Goal: Task Accomplishment & Management: Complete application form

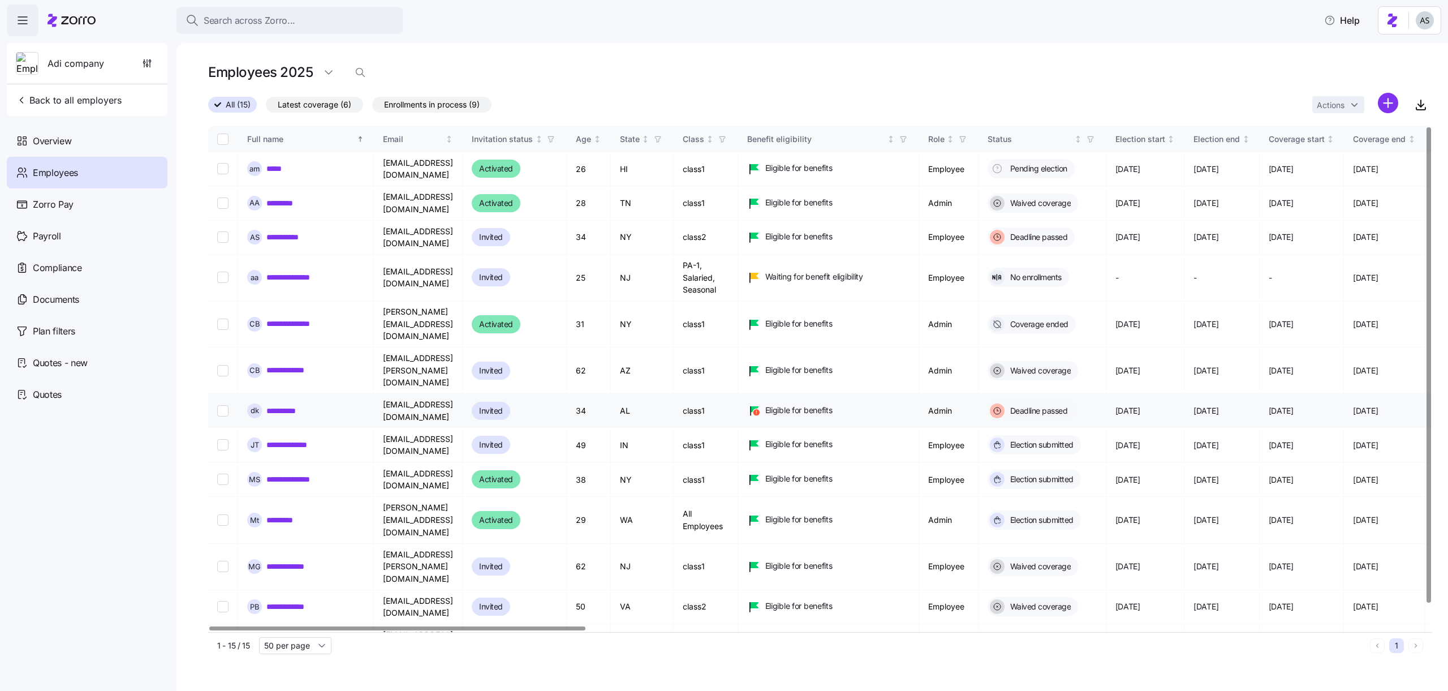
scroll to position [23, 0]
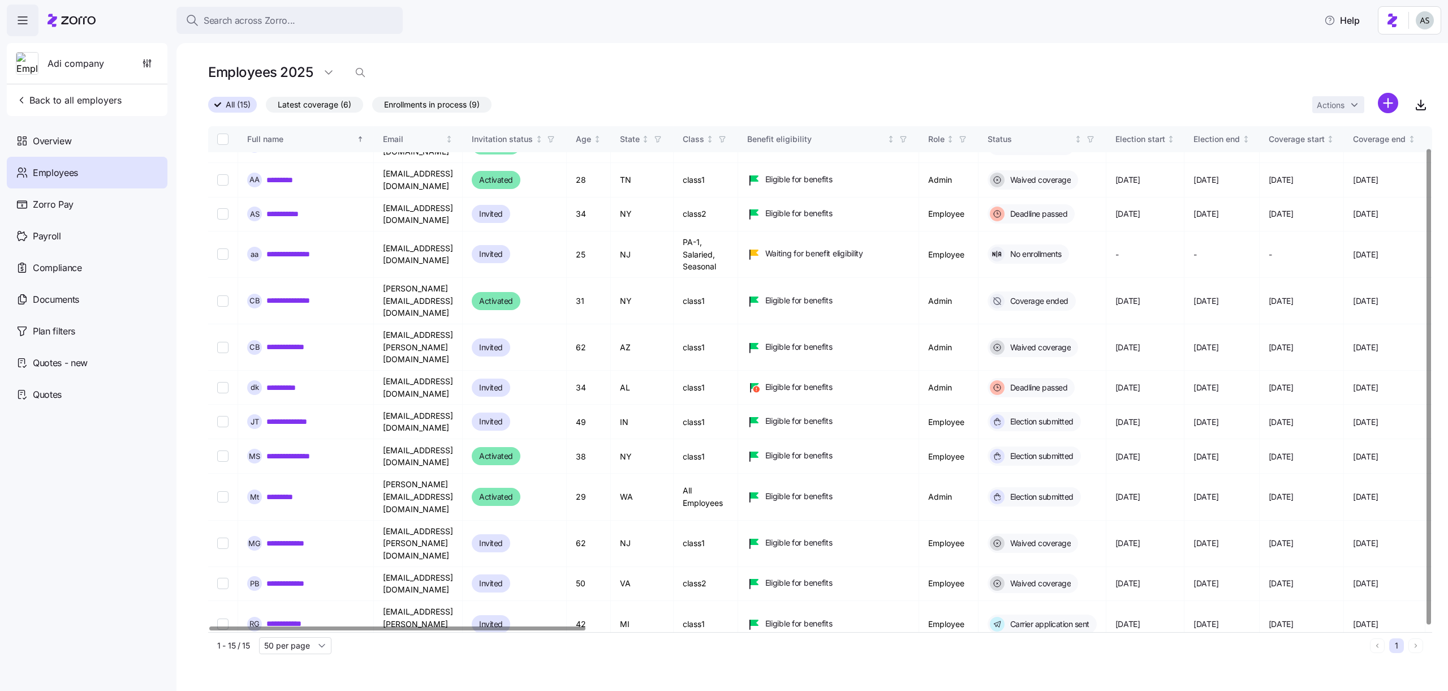
click at [1399, 96] on div "Actions" at bounding box center [1373, 105] width 120 height 24
click at [1397, 100] on html "Search across Zorro... Help Adi company Back to all employers Overview Employee…" at bounding box center [724, 342] width 1448 height 684
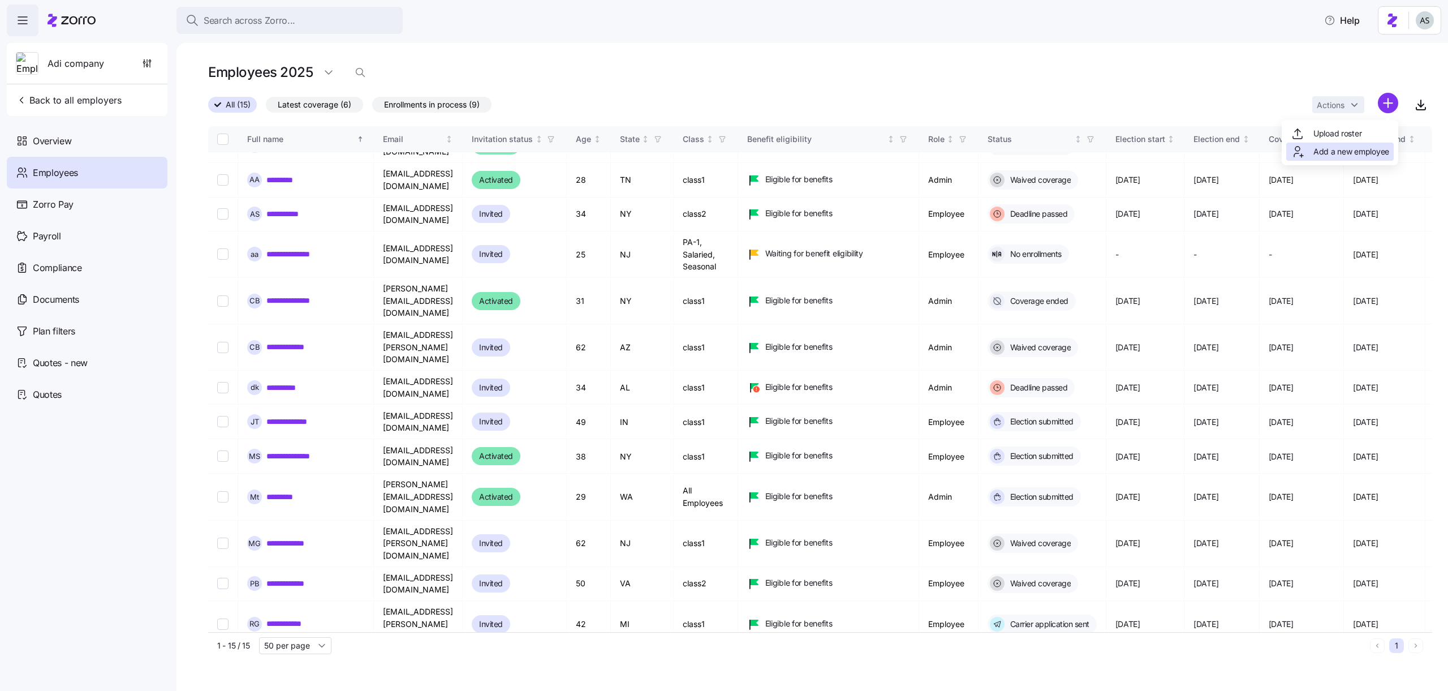
click at [1367, 147] on span "Add a new employee" at bounding box center [1352, 151] width 76 height 11
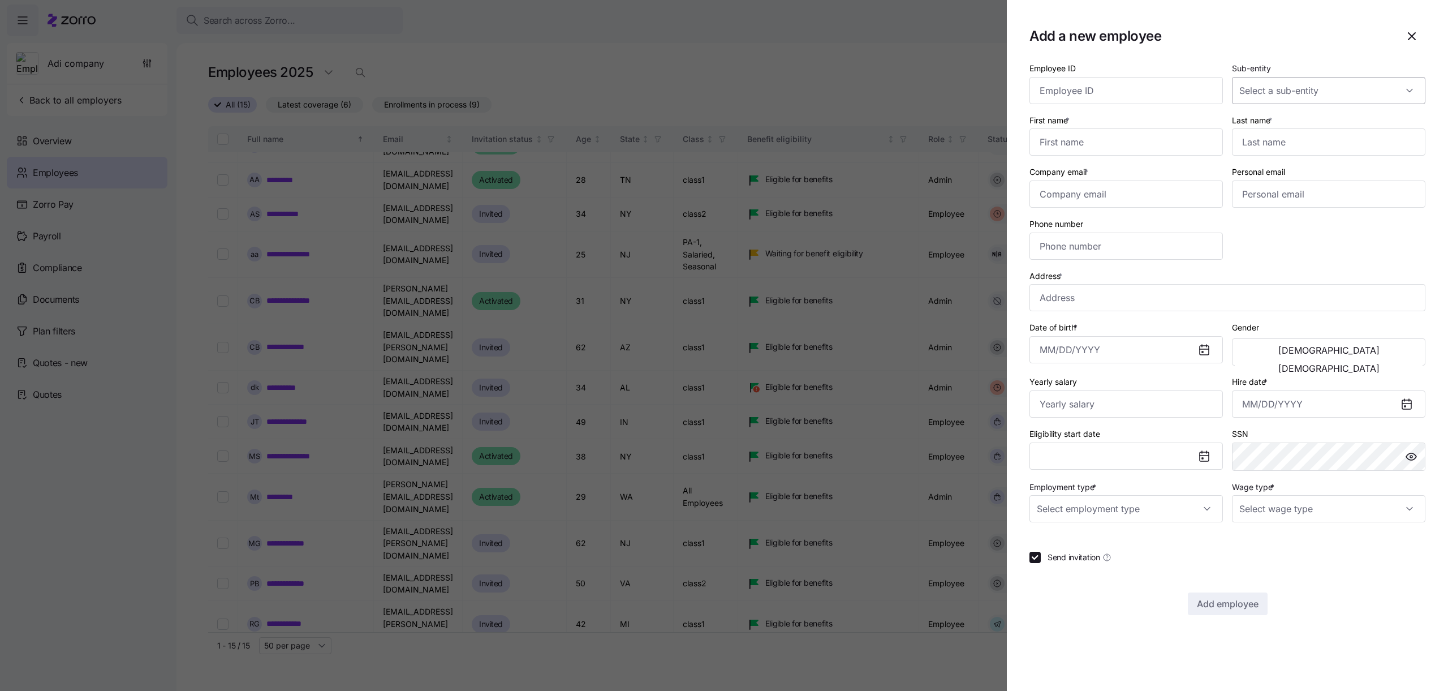
click at [1322, 78] on input "Sub-entity" at bounding box center [1328, 90] width 193 height 27
click at [1113, 79] on input "Employee ID" at bounding box center [1126, 90] width 193 height 27
click at [1111, 150] on input "First name *" at bounding box center [1126, 141] width 193 height 27
type input "Janice"
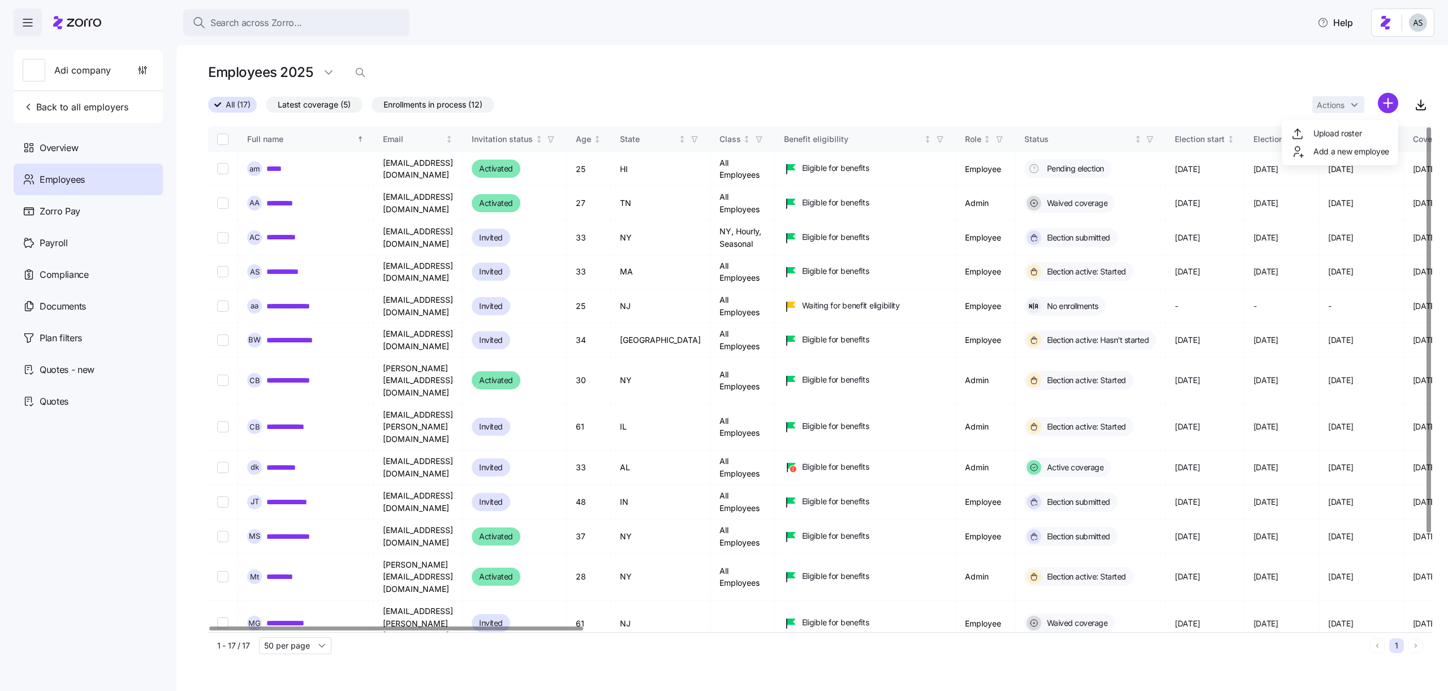
click at [1386, 102] on html "Search across Zorro... Help Adi company Back to all employers Overview Employee…" at bounding box center [724, 342] width 1448 height 684
click at [1343, 140] on div "Upload roster" at bounding box center [1340, 133] width 107 height 18
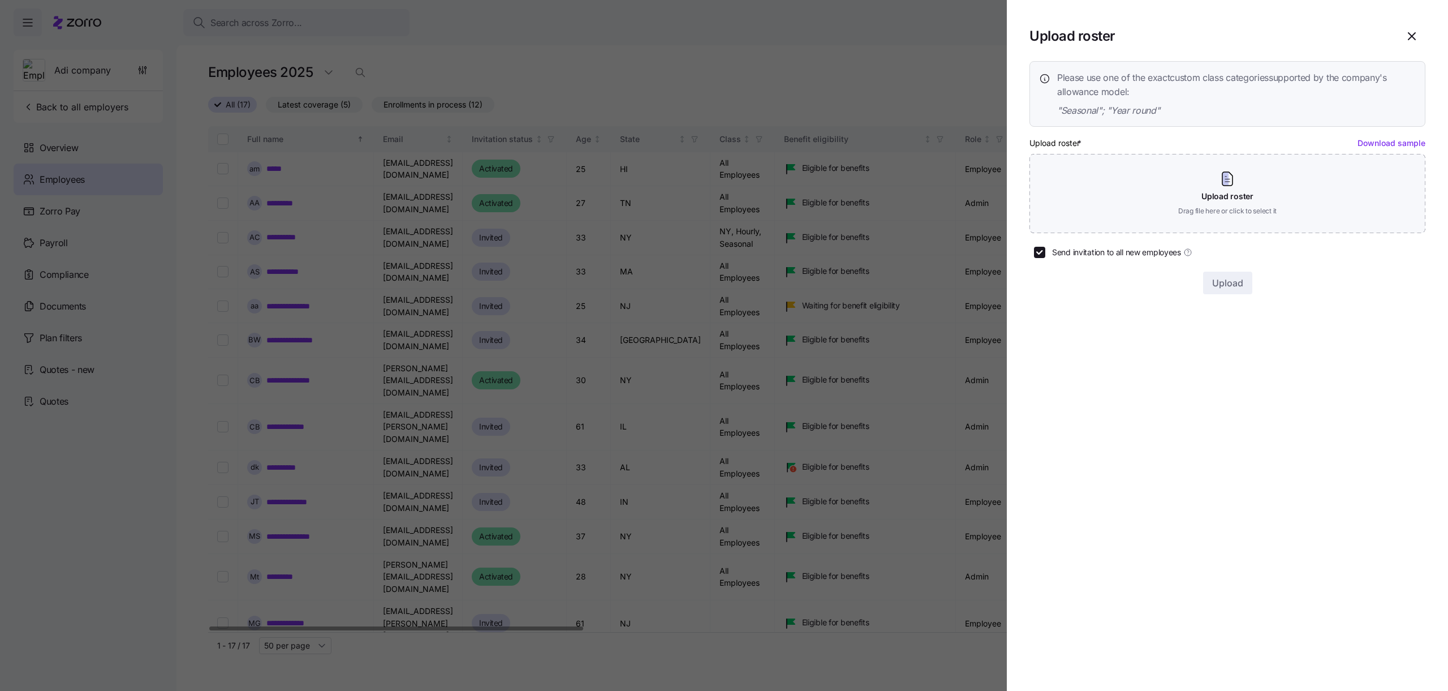
click at [947, 88] on div at bounding box center [724, 345] width 1448 height 691
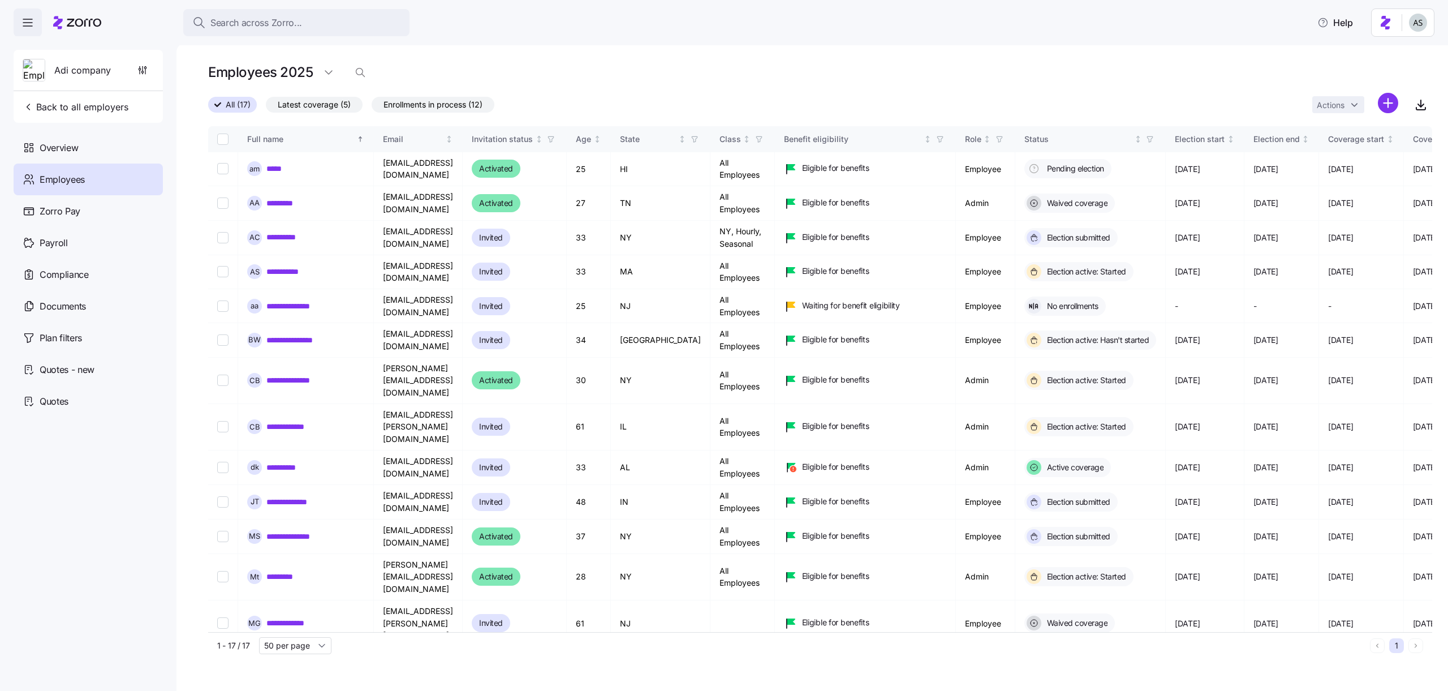
click at [1377, 102] on div "Actions" at bounding box center [1356, 105] width 86 height 24
click at [1386, 101] on html "Search across Zorro... Help Adi company Back to all employers Overview Employee…" at bounding box center [724, 342] width 1448 height 684
click at [1377, 146] on span "Add a new employee" at bounding box center [1352, 151] width 76 height 11
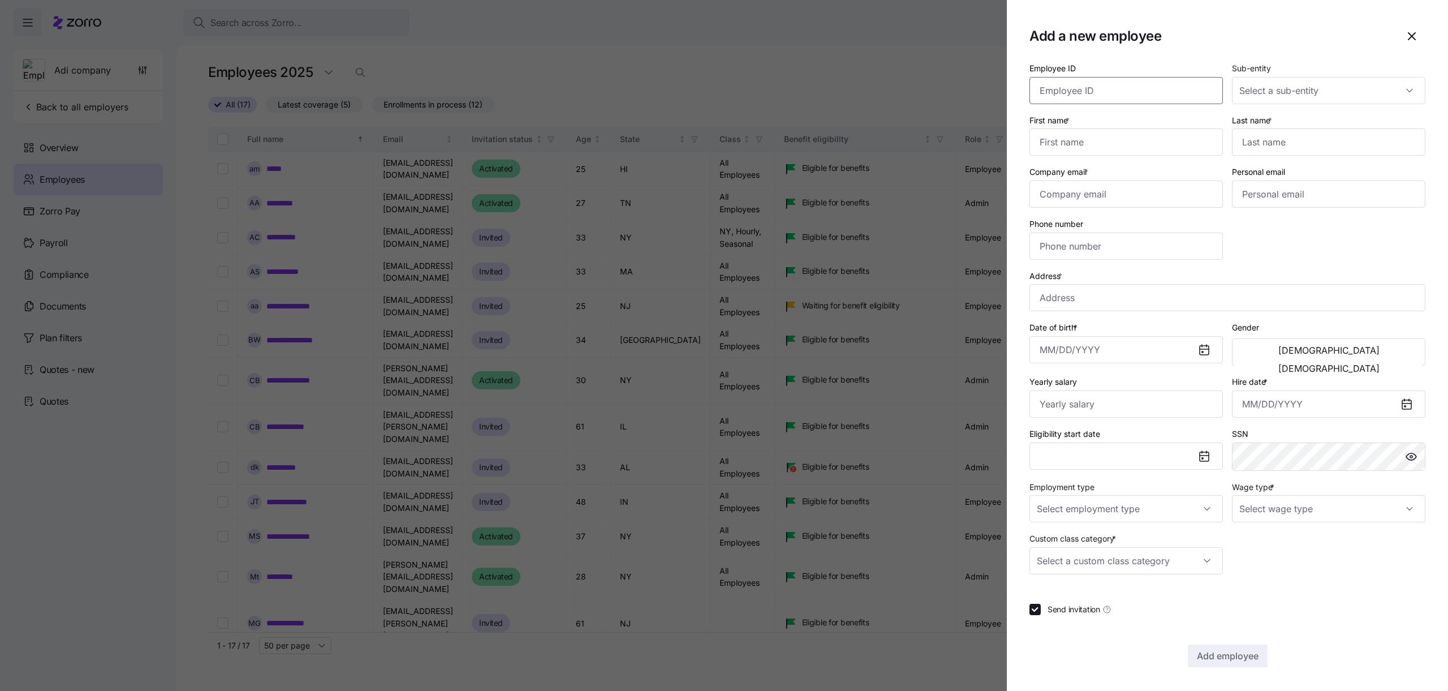
click at [1147, 93] on input "Employee ID" at bounding box center [1126, 90] width 193 height 27
click at [1131, 146] on input "First name *" at bounding box center [1126, 141] width 193 height 27
paste input "Hosenstein"
type input "Hosenstein"
type input "Janice"
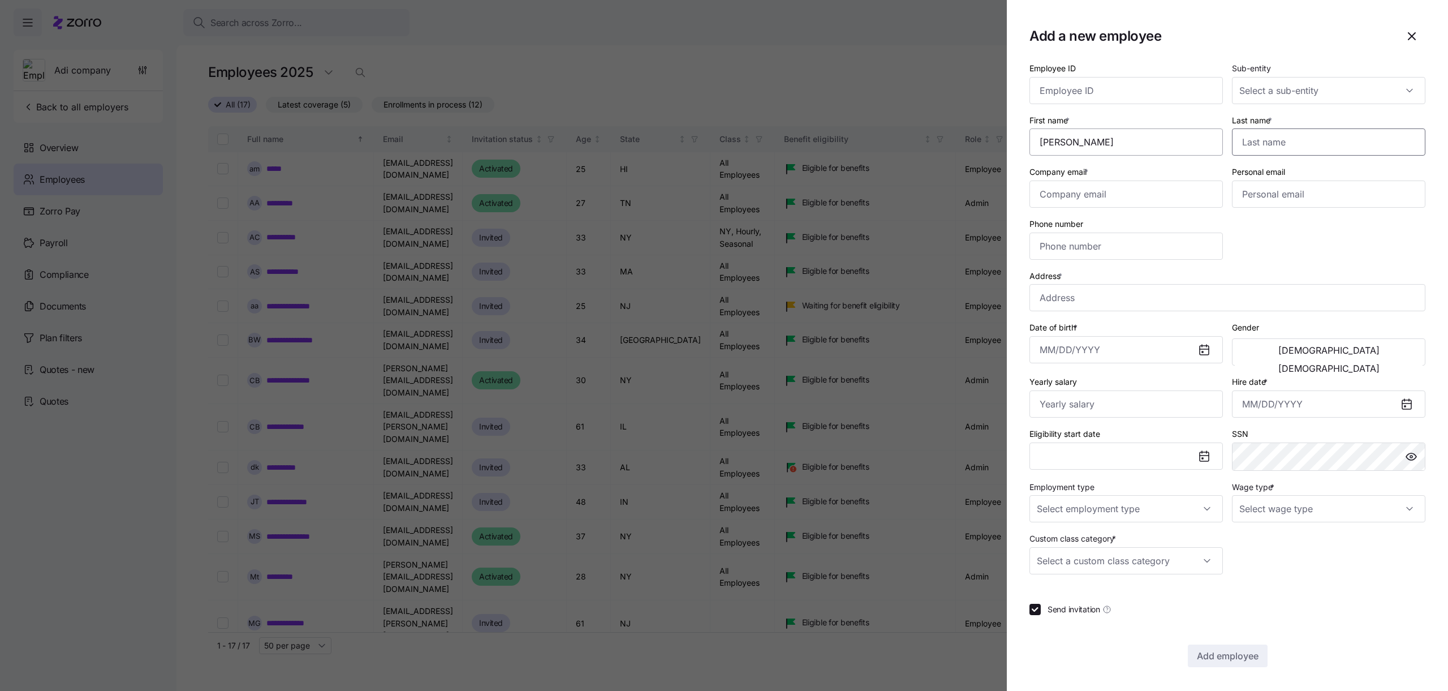
paste input "Hosenstein"
type input "Hosenstein"
click at [1073, 194] on input "Company email *" at bounding box center [1126, 193] width 193 height 27
type input "adi.s+janice@myzorro.co"
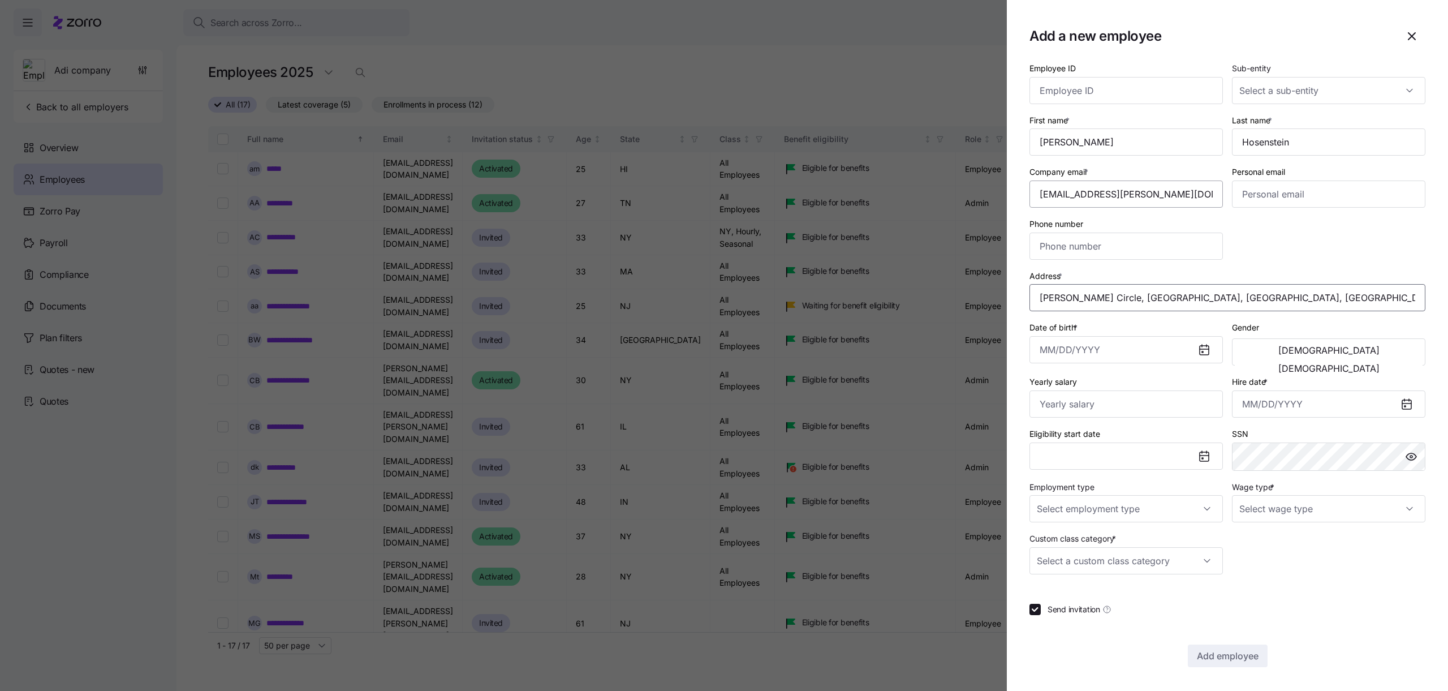
type input "Janice Cir, Framingham, MA 01701, USA"
click at [1083, 346] on input "Date of birth *" at bounding box center [1126, 349] width 193 height 27
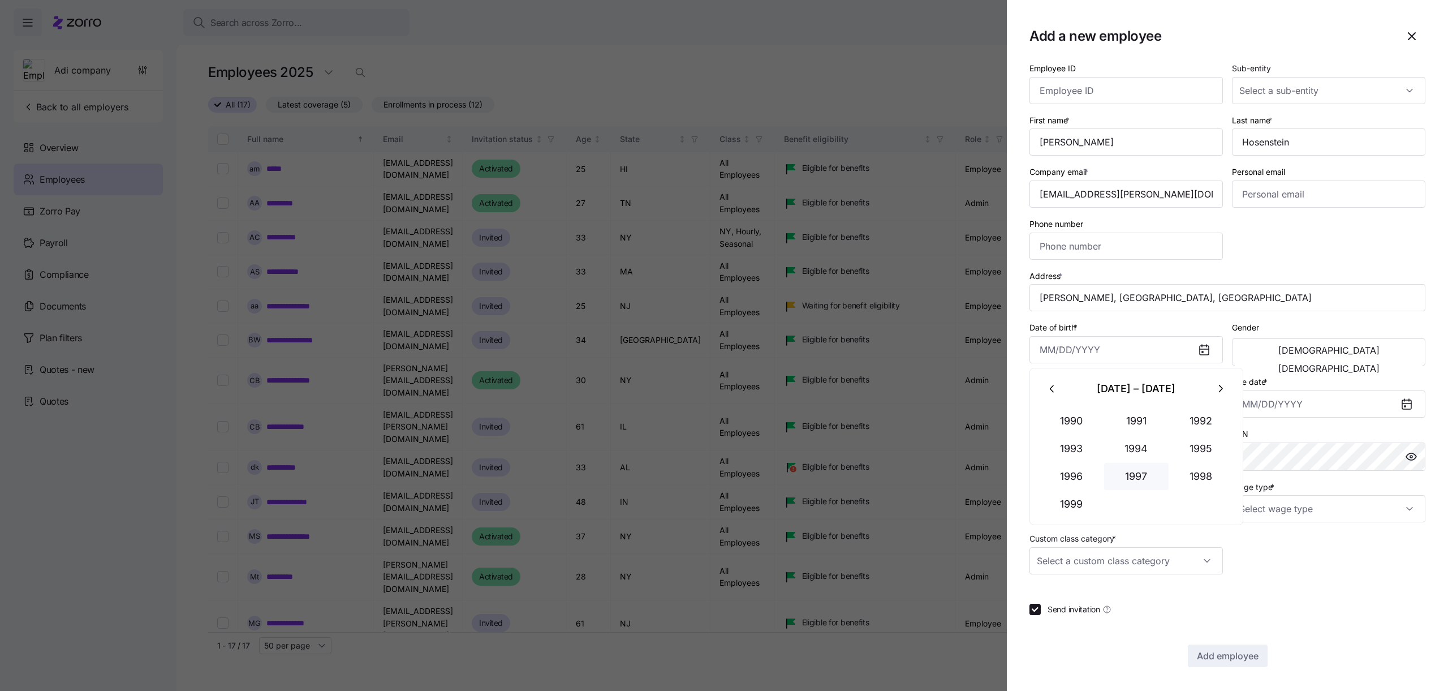
click at [1140, 471] on button "1997" at bounding box center [1136, 476] width 64 height 27
click at [1140, 471] on button "Aug" at bounding box center [1136, 476] width 64 height 27
click at [1140, 471] on button "7" at bounding box center [1136, 470] width 27 height 27
click at [1139, 355] on input "August 7, 1997" at bounding box center [1126, 349] width 193 height 27
click at [1050, 390] on icon "button" at bounding box center [1053, 388] width 12 height 12
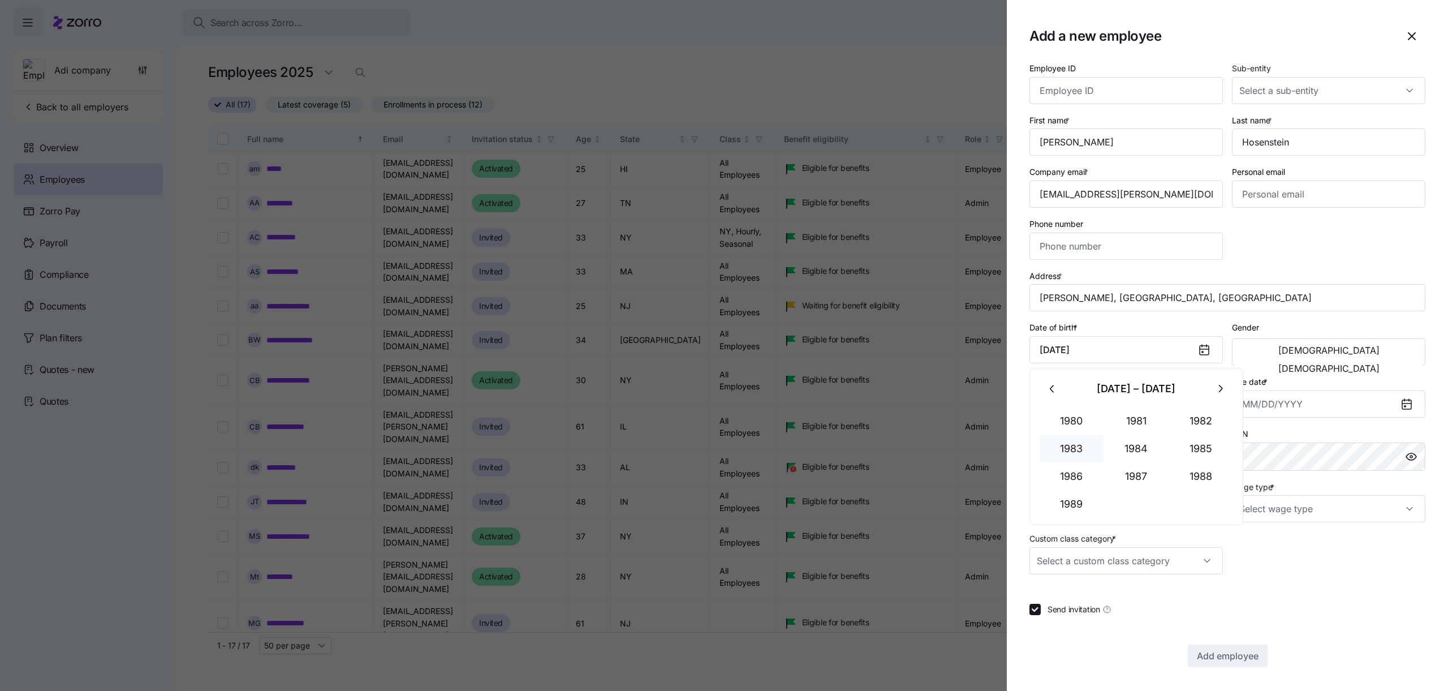
click at [1089, 435] on button "1983" at bounding box center [1072, 448] width 64 height 27
click at [1089, 435] on button "Apr" at bounding box center [1072, 448] width 64 height 27
click at [1089, 435] on button "29" at bounding box center [1081, 442] width 27 height 27
type input "March 29, 1983"
click at [1357, 359] on button "Female" at bounding box center [1329, 368] width 188 height 18
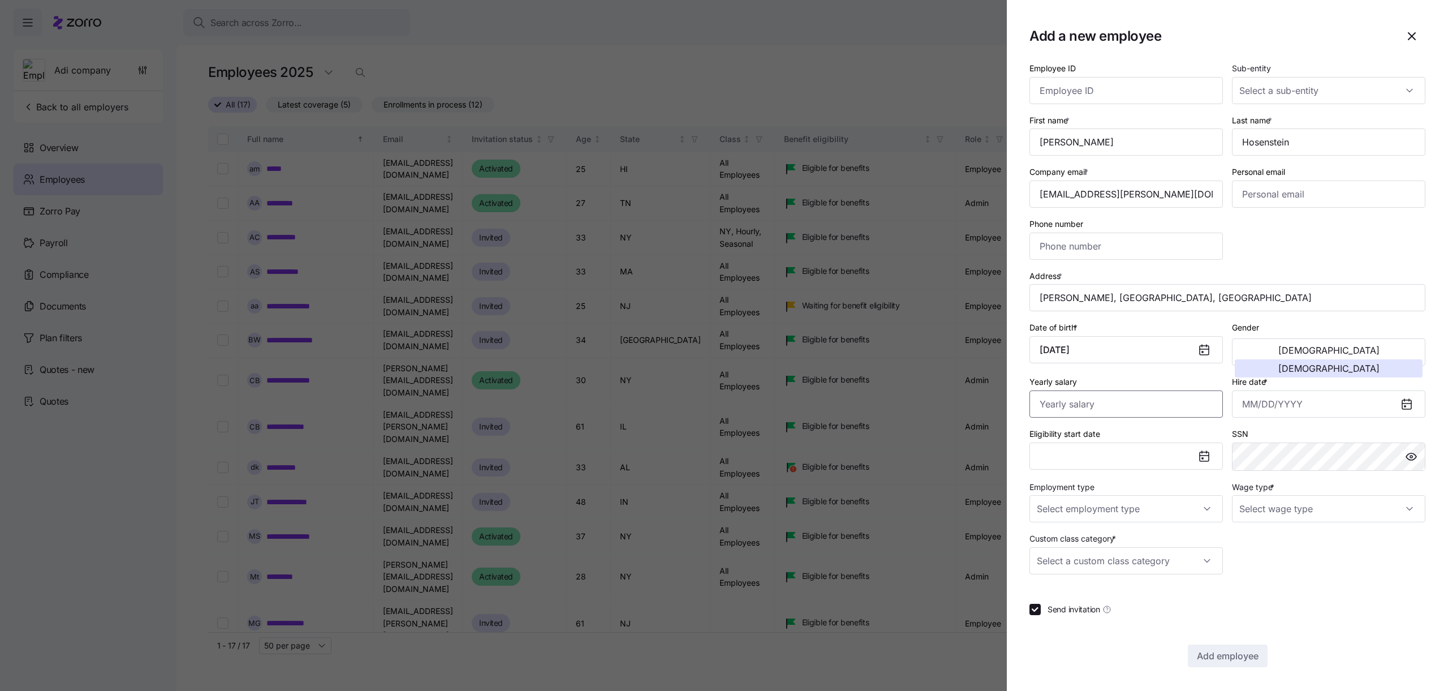
click at [1173, 407] on input "Yearly salary" at bounding box center [1126, 403] width 193 height 27
click at [1283, 412] on input "Hire date *" at bounding box center [1328, 403] width 193 height 27
click at [1350, 548] on button "16" at bounding box center [1339, 552] width 27 height 27
type input "October 16, 2025"
click at [1146, 527] on div "Custom class category *" at bounding box center [1126, 553] width 203 height 52
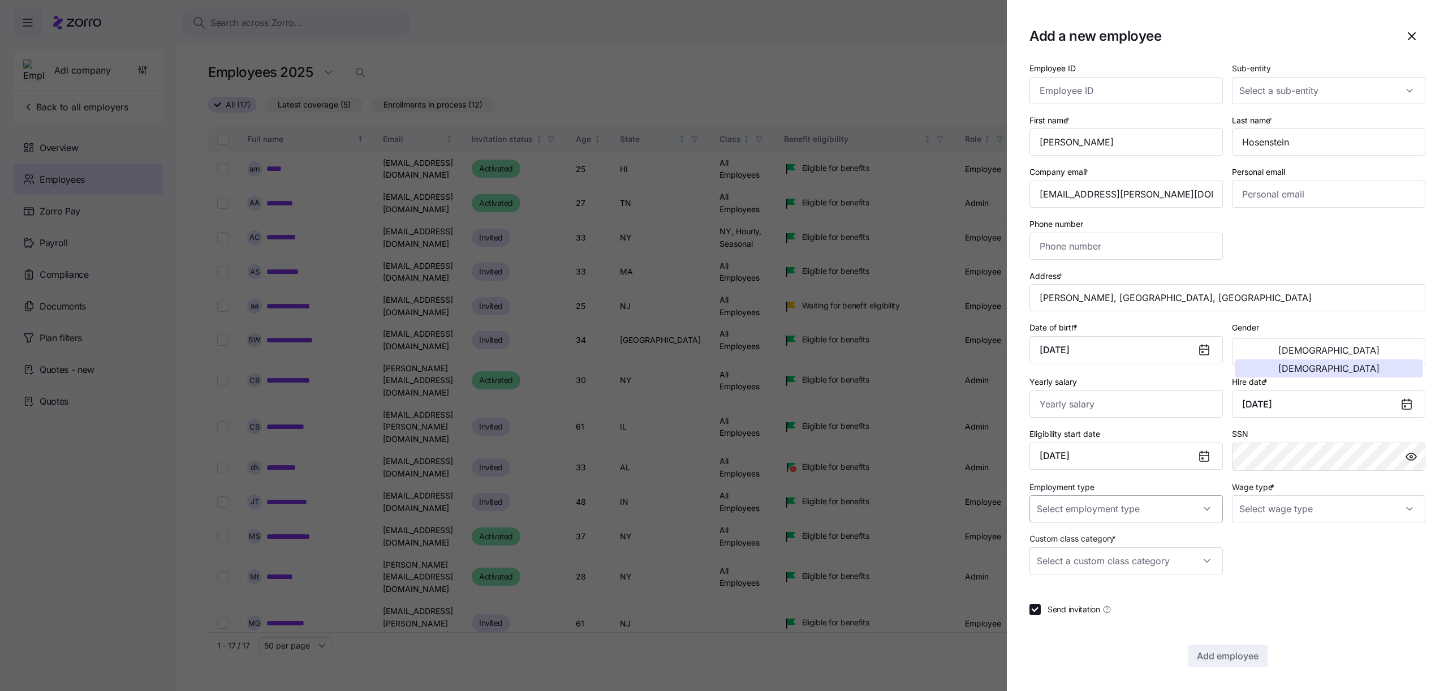
click at [1141, 520] on input "Employment type" at bounding box center [1126, 508] width 193 height 27
click at [1122, 551] on div "Full Time" at bounding box center [1126, 543] width 184 height 24
type input "Full Time"
click at [1297, 496] on input "Wage type *" at bounding box center [1328, 508] width 193 height 27
click at [1261, 561] on span "Hourly" at bounding box center [1258, 567] width 24 height 12
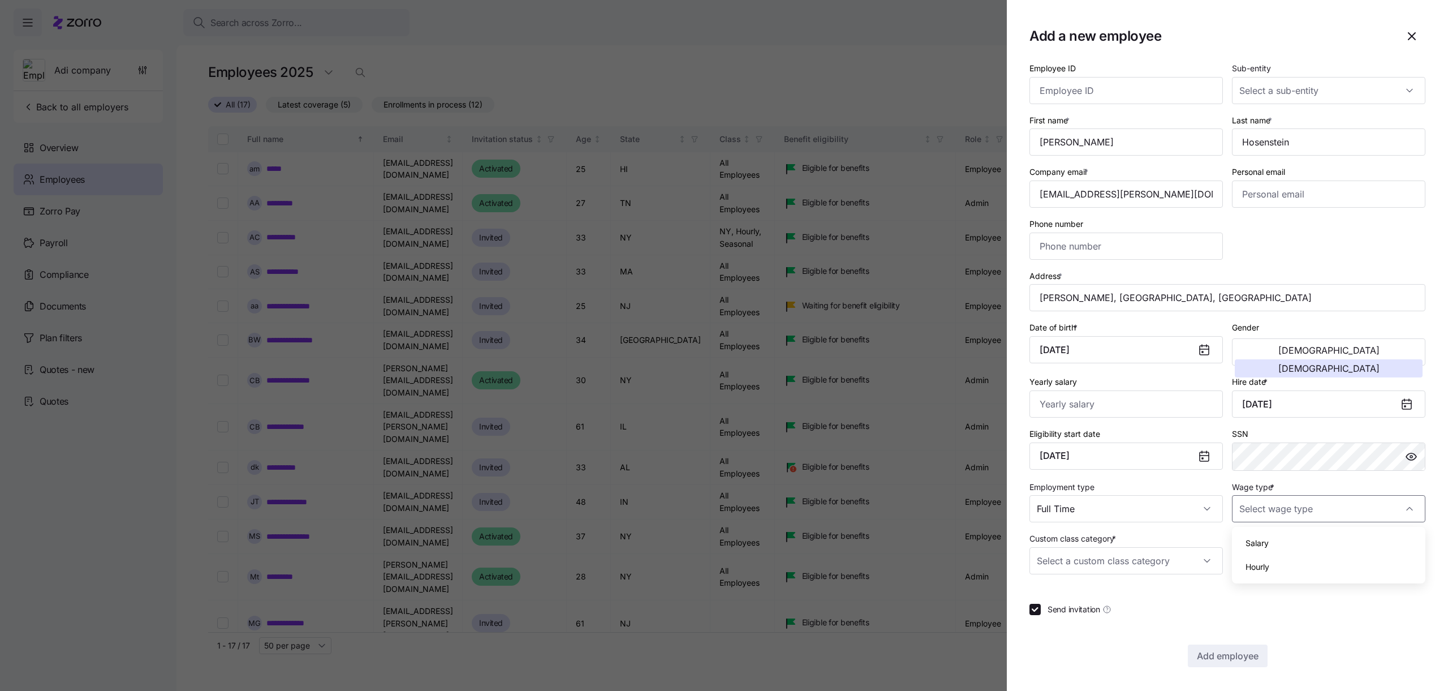
type input "Hourly"
click at [1178, 551] on input "Custom class category *" at bounding box center [1126, 560] width 193 height 27
click at [1153, 582] on div "Seasonal Year round" at bounding box center [1126, 607] width 193 height 56
click at [1153, 587] on div "Seasonal" at bounding box center [1126, 595] width 184 height 24
type input "Seasonal"
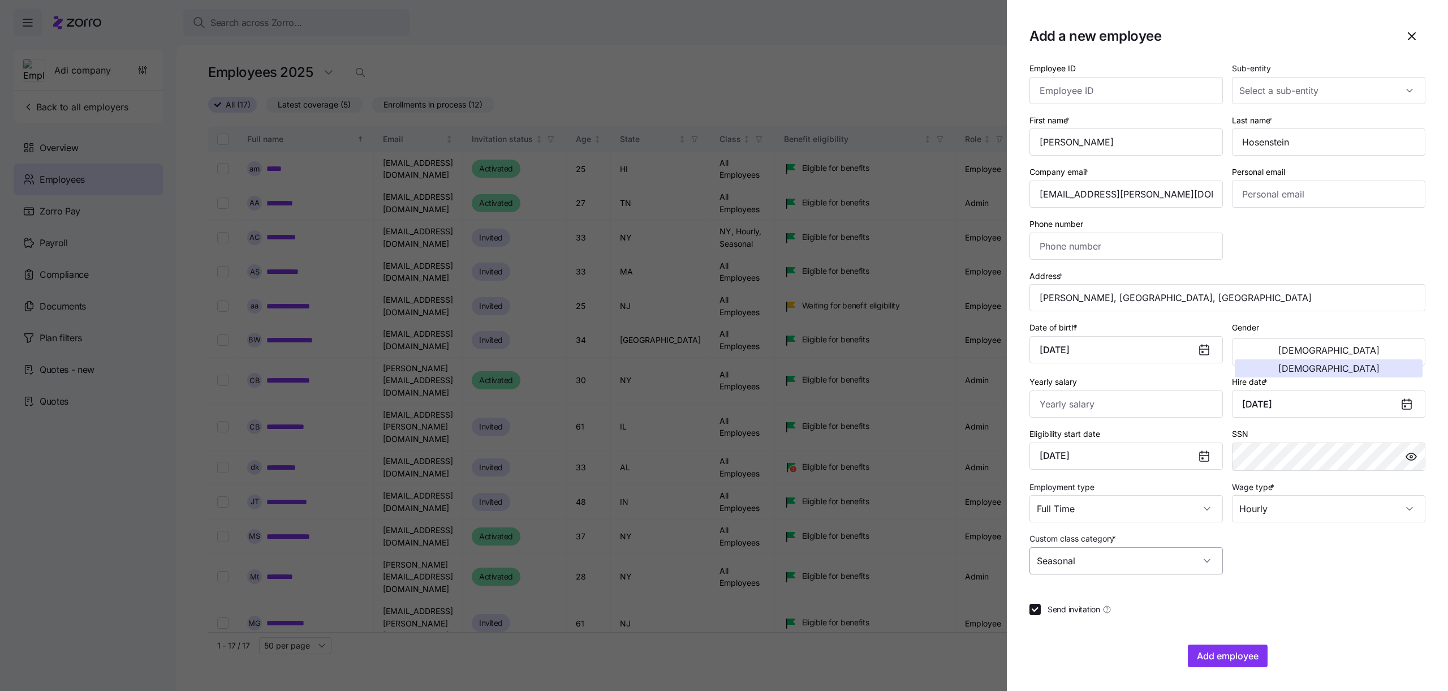
click at [1163, 564] on input "Seasonal" at bounding box center [1126, 560] width 193 height 27
click at [1153, 584] on div "Seasonal" at bounding box center [1126, 595] width 184 height 24
click at [1159, 562] on input "Custom class category *" at bounding box center [1126, 560] width 193 height 27
click at [1153, 599] on div "Seasonal" at bounding box center [1126, 595] width 184 height 24
click at [1190, 560] on input "Seasonal" at bounding box center [1126, 560] width 193 height 27
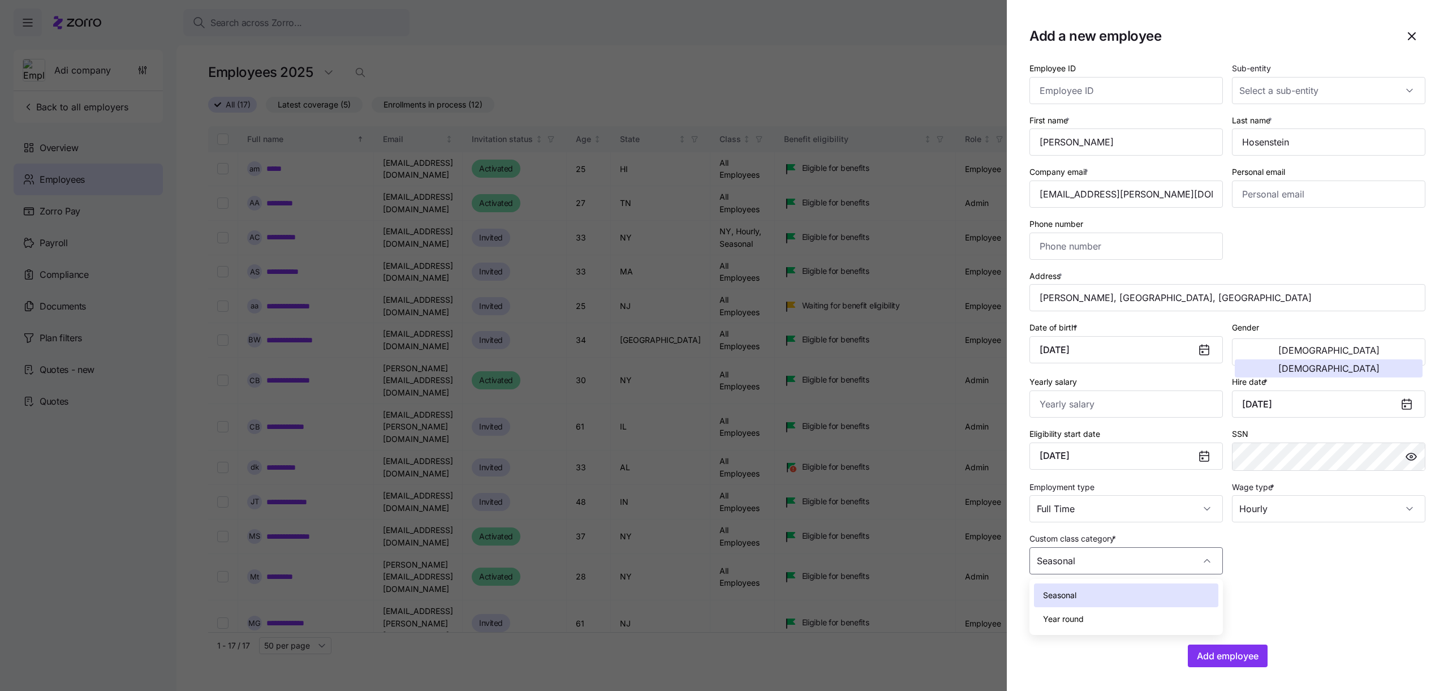
click at [1178, 612] on div "Year round" at bounding box center [1126, 619] width 184 height 24
click at [1168, 565] on input "Year round" at bounding box center [1126, 560] width 193 height 27
click at [1168, 587] on div "Seasonal" at bounding box center [1126, 595] width 184 height 24
type input "Seasonal"
click at [1223, 654] on span "Add employee" at bounding box center [1228, 656] width 62 height 14
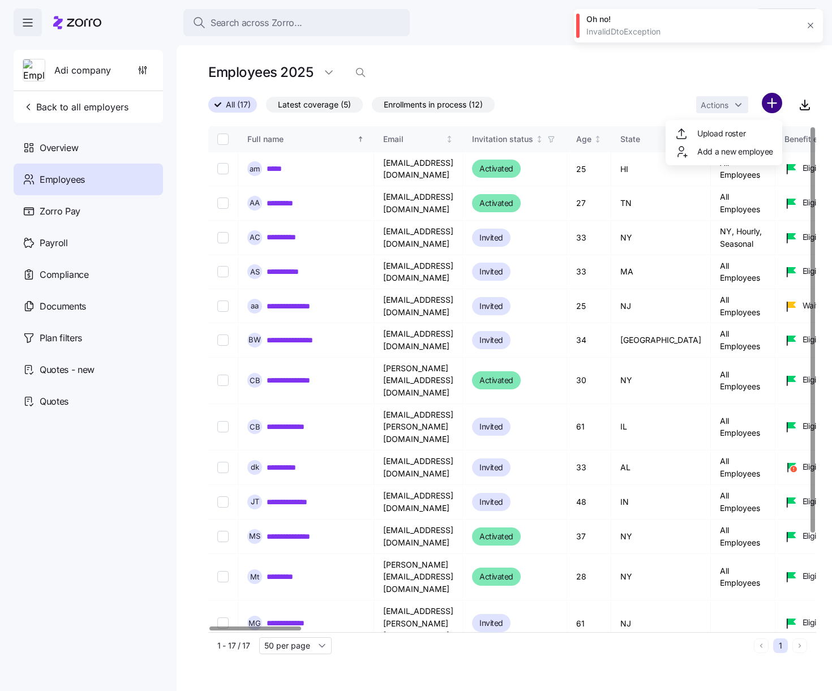
click at [765, 104] on html "Search across Zorro... Help Adi company Back to all employers Overview Employee…" at bounding box center [416, 342] width 832 height 684
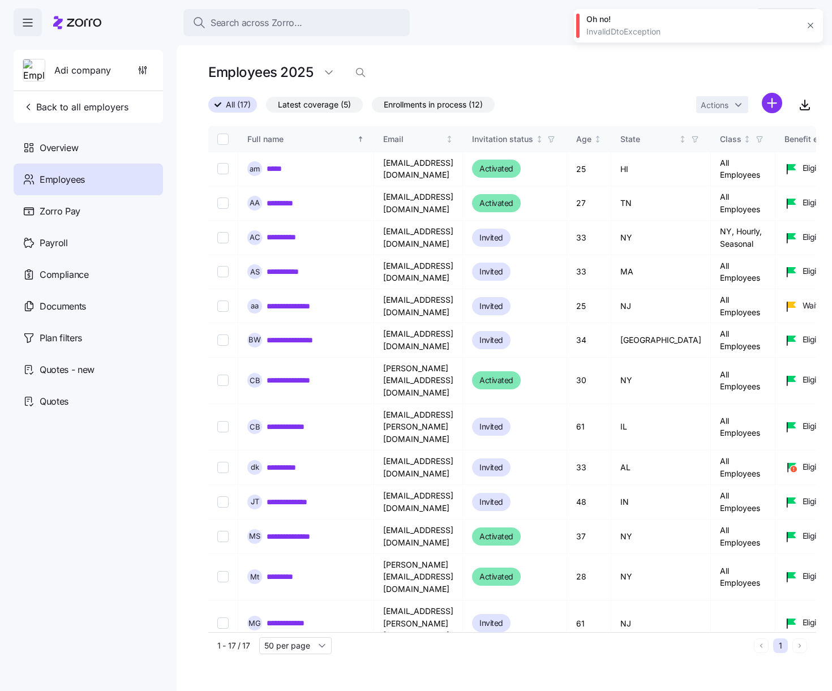
click at [807, 22] on html "Search across Zorro... Help Adi company Back to all employers Overview Employee…" at bounding box center [416, 342] width 832 height 684
click at [808, 31] on button "button" at bounding box center [810, 26] width 16 height 16
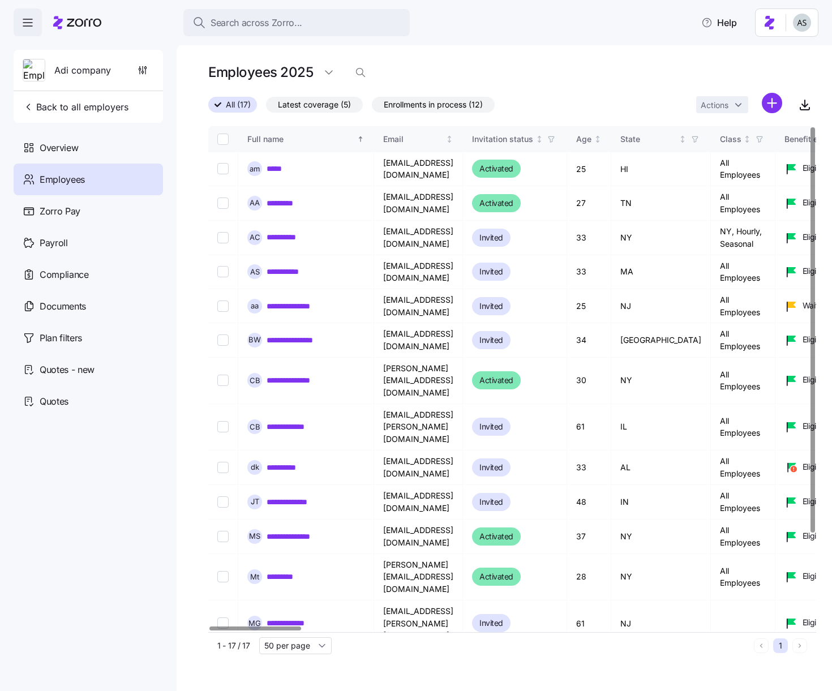
click at [762, 106] on html "Search across Zorro... Help Adi company Back to all employers Overview Employee…" at bounding box center [416, 342] width 832 height 684
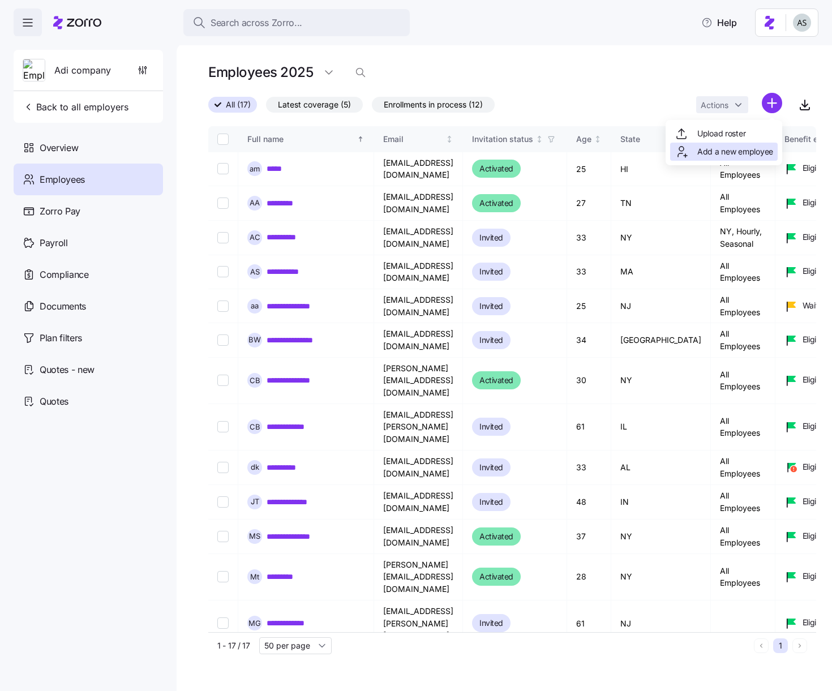
click at [736, 157] on div "Add a new employee" at bounding box center [723, 152] width 98 height 14
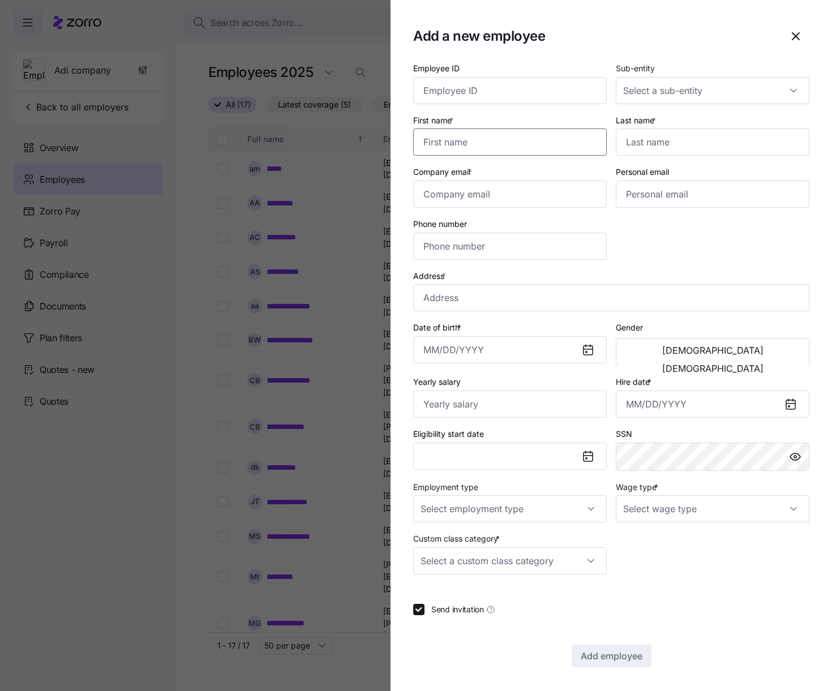
click at [576, 141] on input "First name *" at bounding box center [509, 141] width 193 height 27
type input "Janice"
paste input "Hosenstein"
type input "Hosenstein"
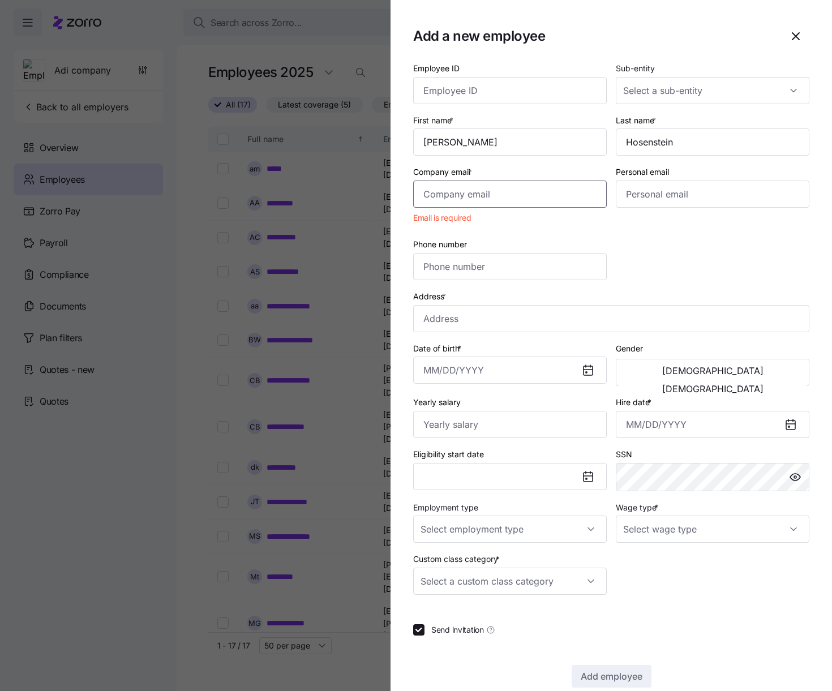
click at [431, 187] on input "Company email *" at bounding box center [509, 193] width 193 height 27
type input "adi.s+janice2@myzorro.co"
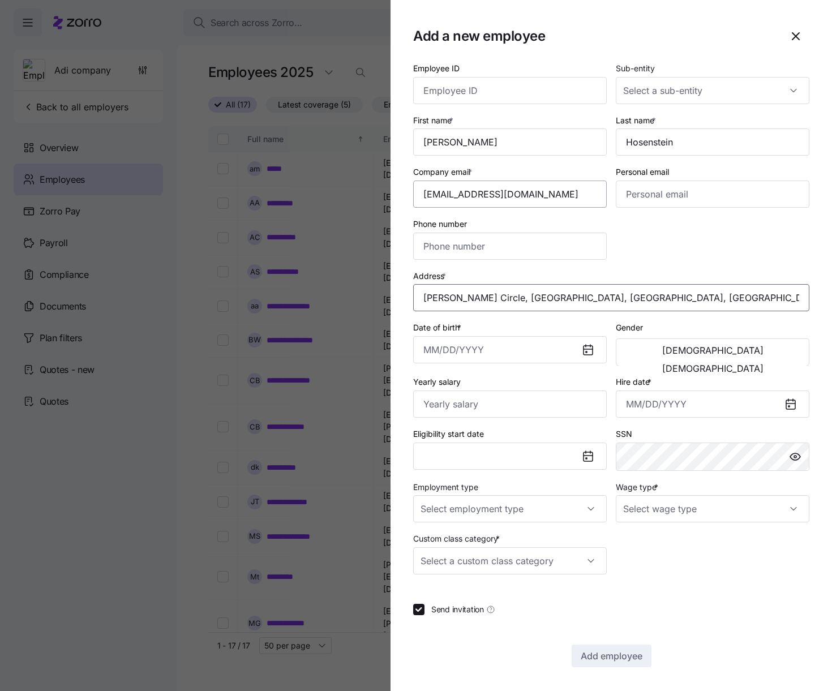
type input "Janice Cir, Framingham, MA 01701, USA"
click at [463, 332] on label "Date of birth *" at bounding box center [438, 327] width 50 height 12
click at [463, 336] on input "Date of birth *" at bounding box center [509, 349] width 193 height 27
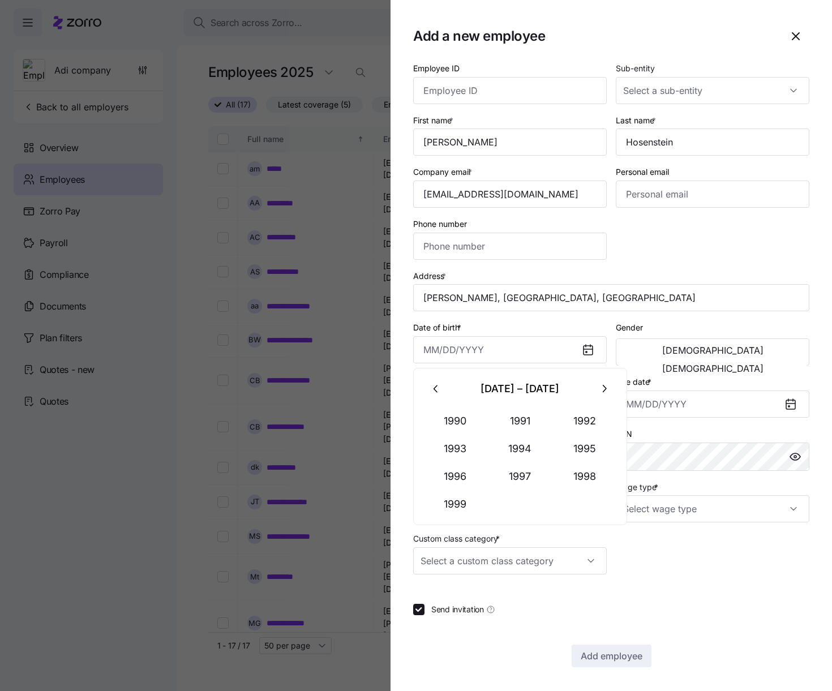
click at [442, 395] on button "button" at bounding box center [436, 388] width 27 height 27
click at [507, 472] on button "1987" at bounding box center [520, 476] width 64 height 27
click at [507, 472] on button "Aug" at bounding box center [520, 476] width 64 height 27
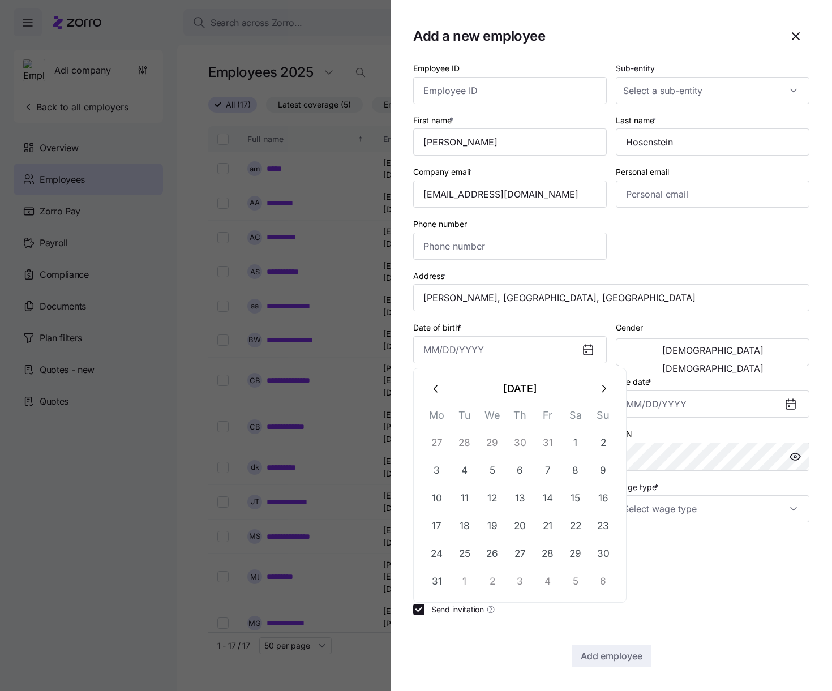
click at [507, 472] on button "6" at bounding box center [519, 470] width 27 height 27
type input "August 6, 1987"
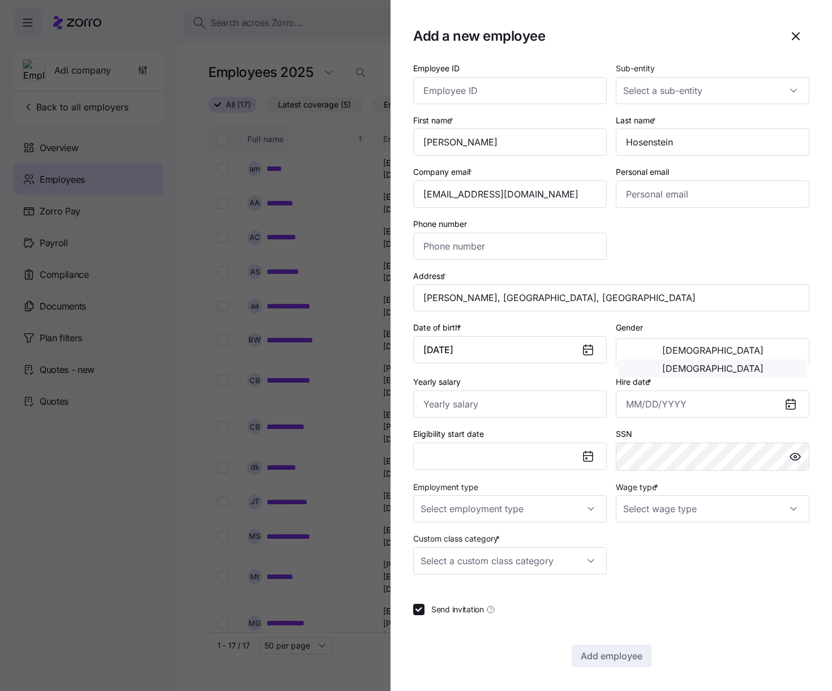
click at [751, 341] on div "Male Female" at bounding box center [712, 351] width 193 height 27
click at [743, 359] on button "Female" at bounding box center [712, 368] width 188 height 18
click at [718, 414] on input "Hire date *" at bounding box center [712, 403] width 193 height 27
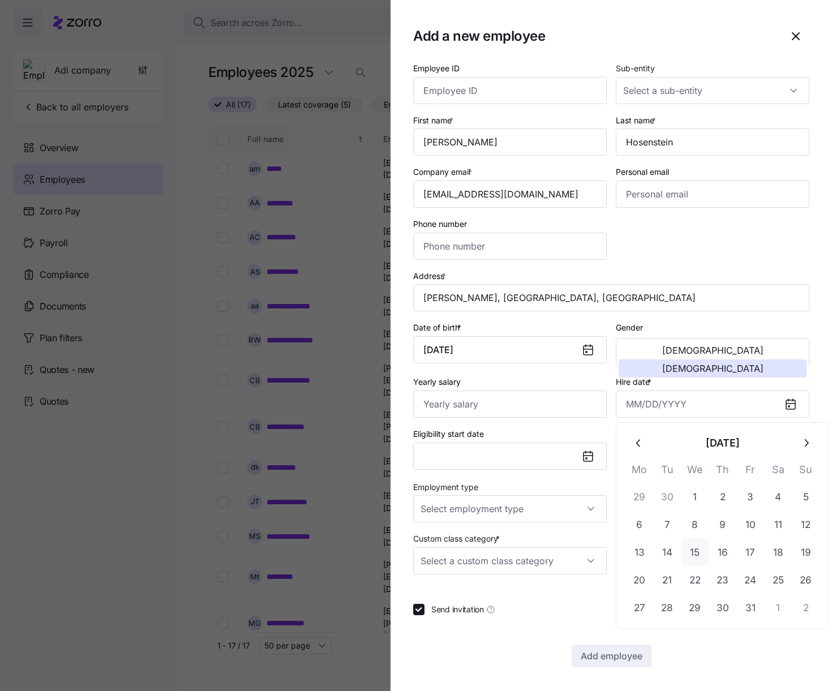
click at [705, 549] on button "15" at bounding box center [694, 552] width 27 height 27
type input "October 15, 2025"
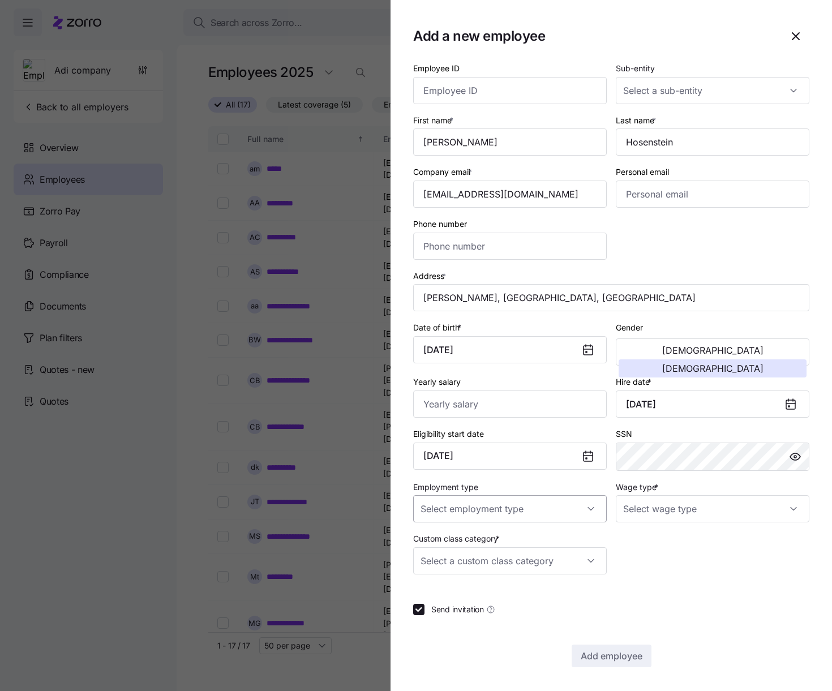
click at [498, 506] on input "Employment type" at bounding box center [509, 508] width 193 height 27
click at [643, 513] on input "Wage type *" at bounding box center [712, 508] width 193 height 27
click at [643, 543] on span "Salary" at bounding box center [640, 543] width 23 height 12
type input "Salary"
click at [579, 558] on input "Custom class category *" at bounding box center [509, 560] width 193 height 27
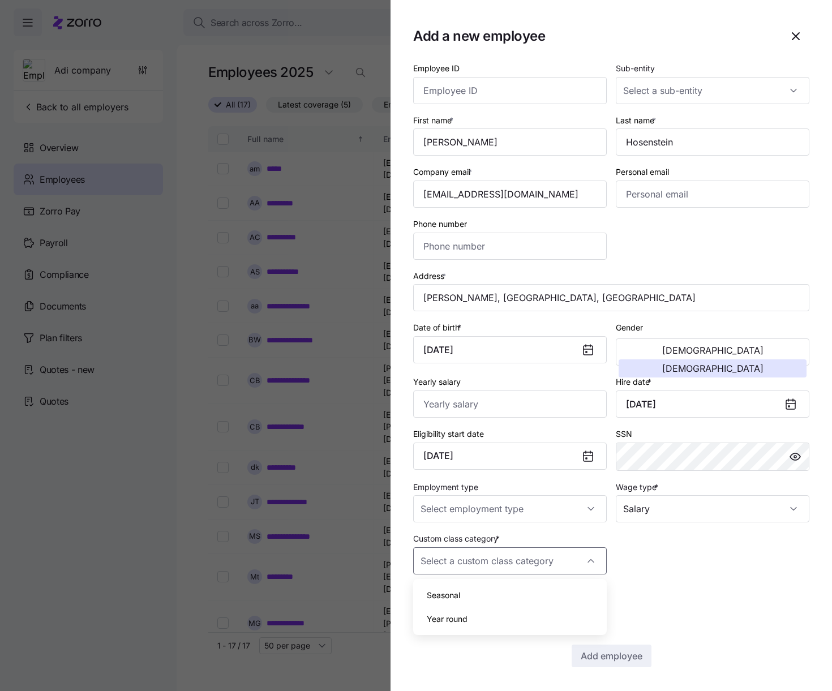
click at [569, 610] on div "Year round" at bounding box center [510, 619] width 184 height 24
click at [556, 571] on input "Year round" at bounding box center [509, 560] width 193 height 27
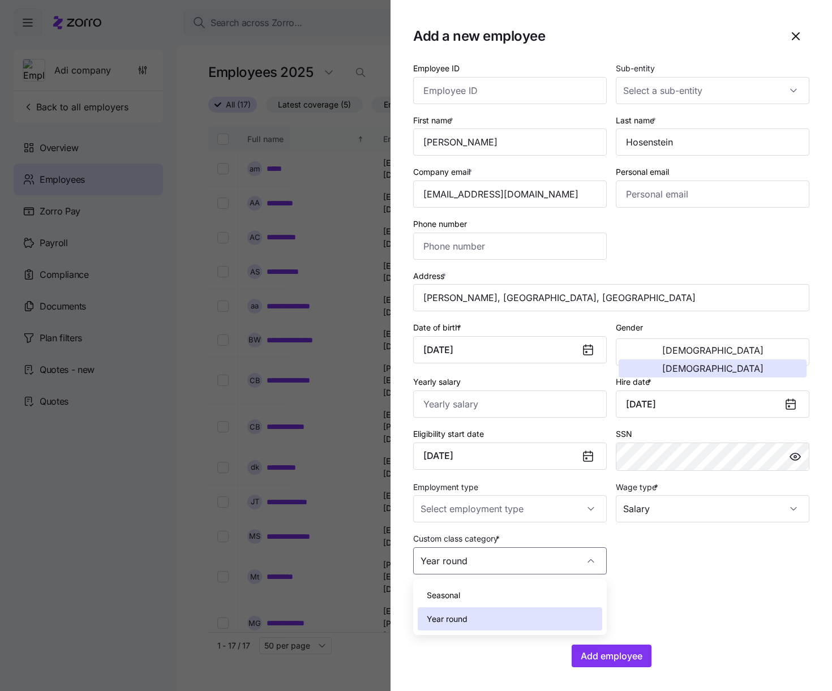
click at [548, 598] on div "Seasonal" at bounding box center [510, 595] width 184 height 24
type input "Seasonal"
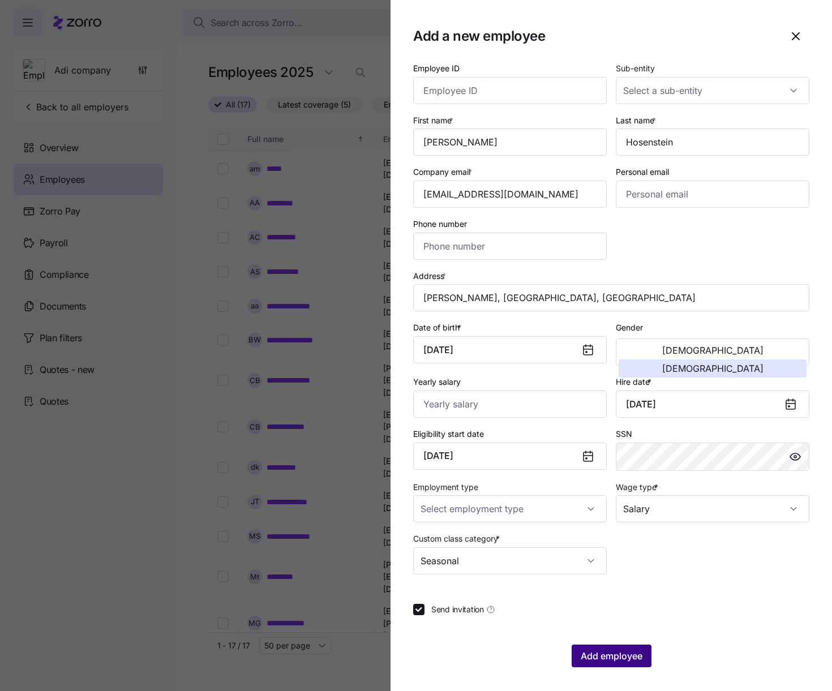
click at [638, 646] on button "Add employee" at bounding box center [611, 655] width 80 height 23
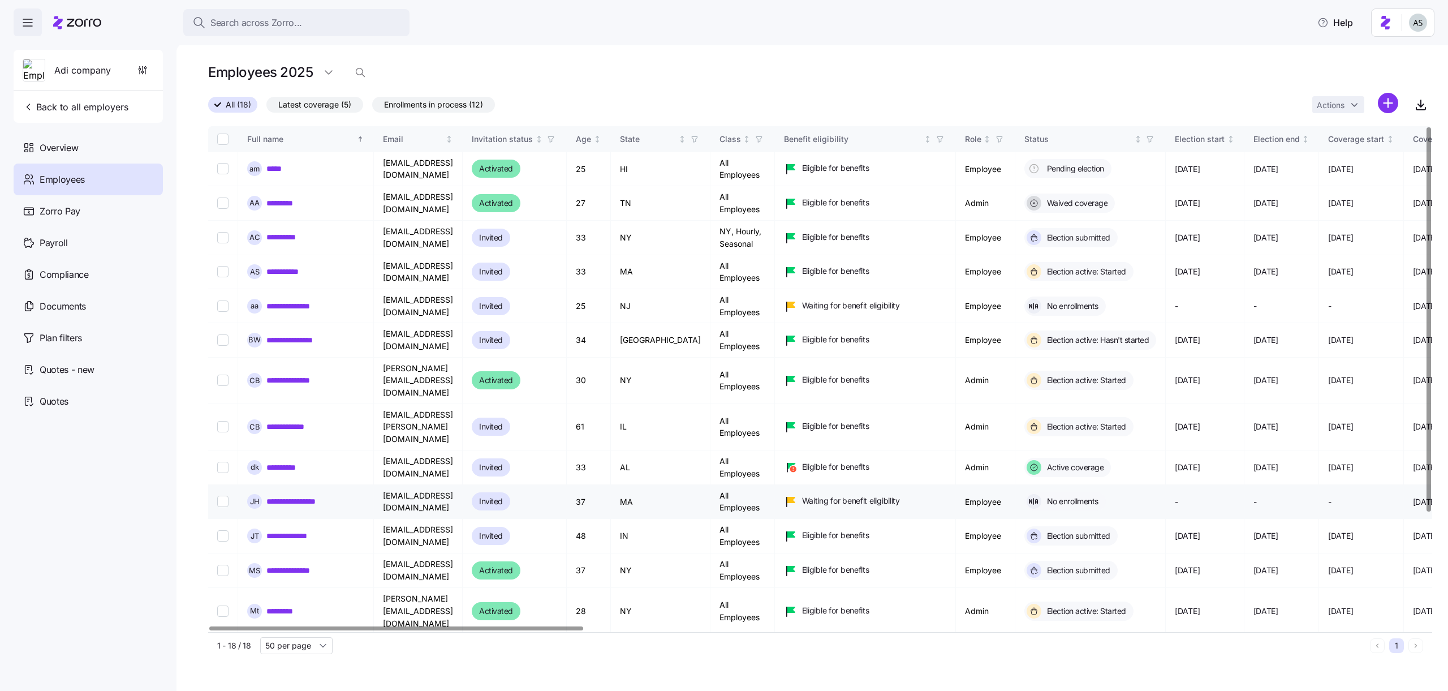
click at [295, 496] on link "**********" at bounding box center [300, 501] width 69 height 11
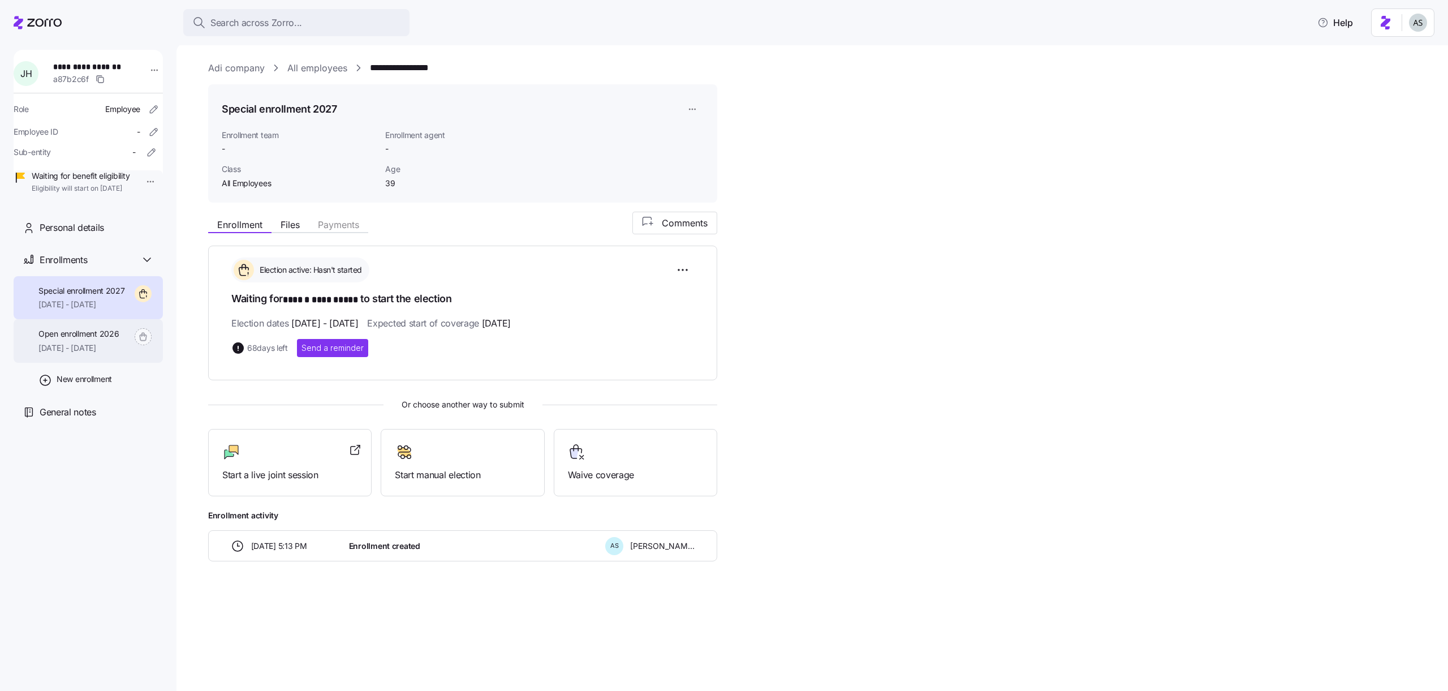
click at [132, 358] on div "Open enrollment 2026 01/01/2026 - 12/31/2026" at bounding box center [88, 341] width 149 height 44
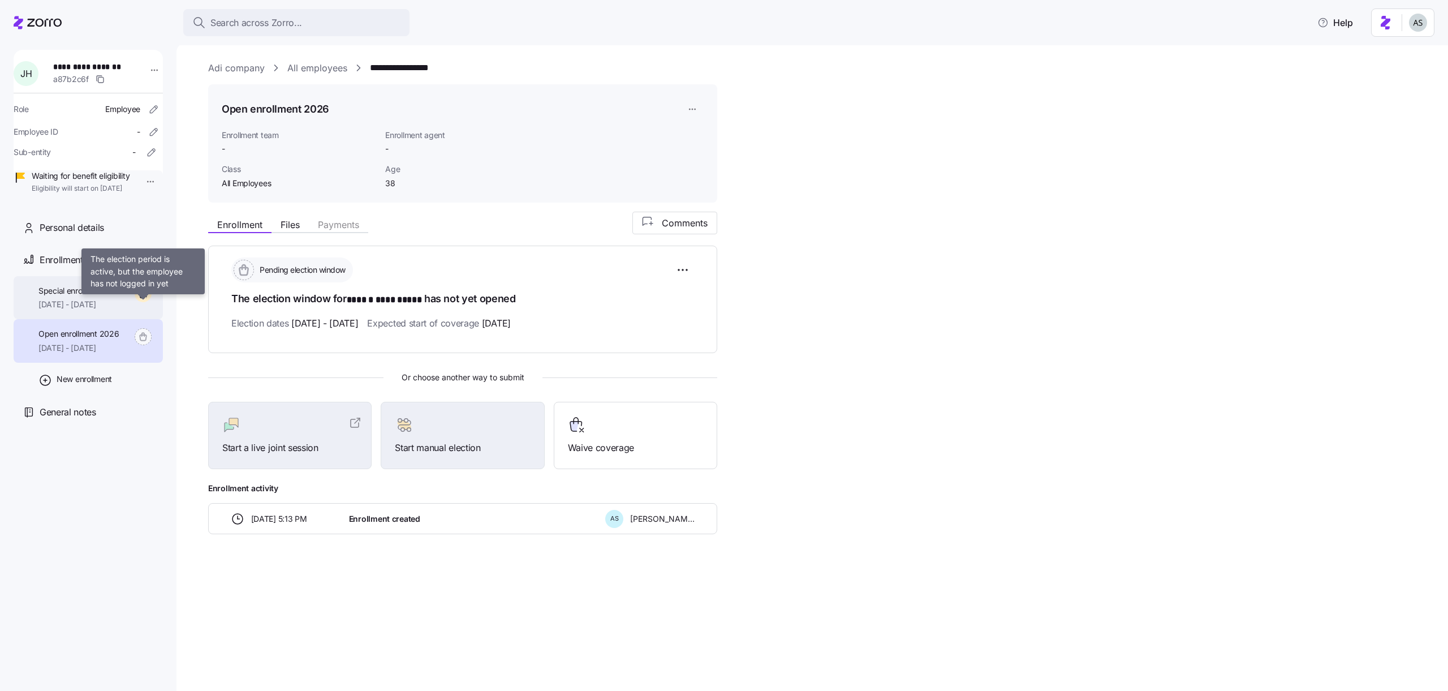
click at [149, 302] on icon at bounding box center [143, 293] width 17 height 17
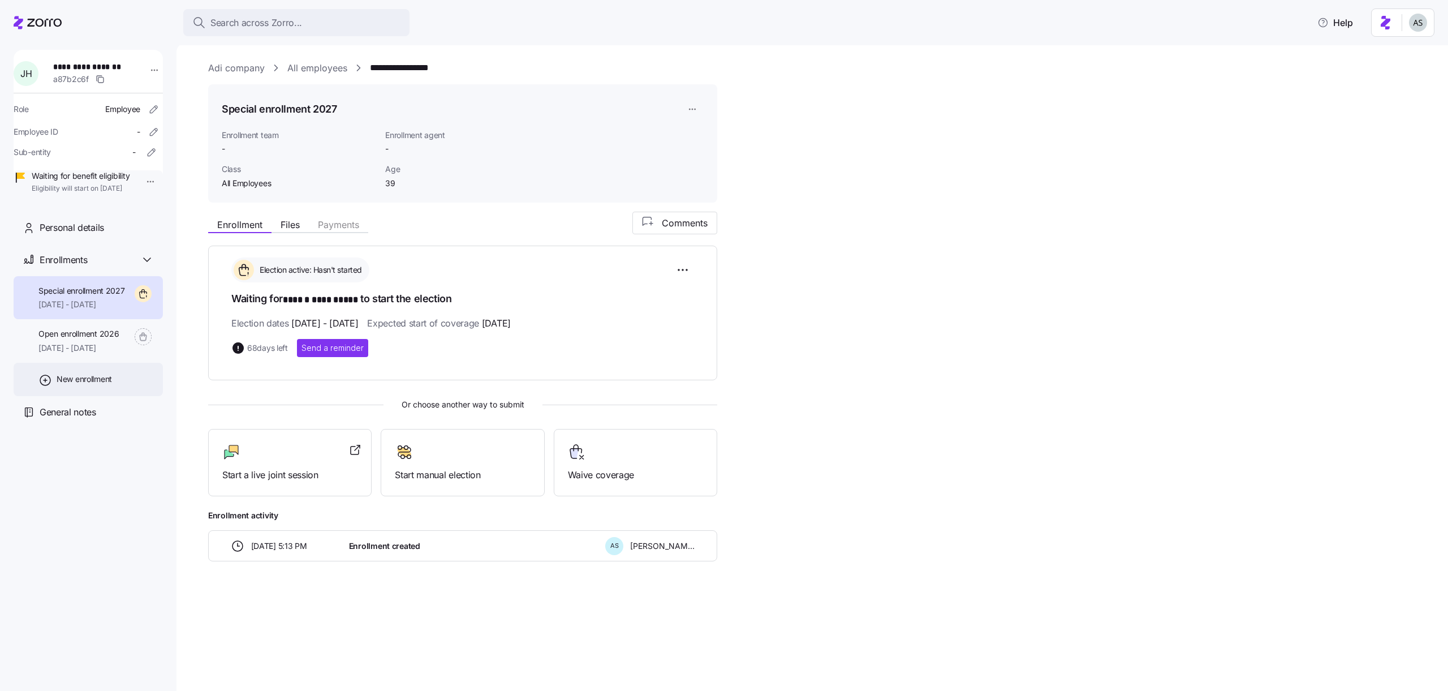
click at [123, 396] on div "New enrollment" at bounding box center [88, 379] width 149 height 33
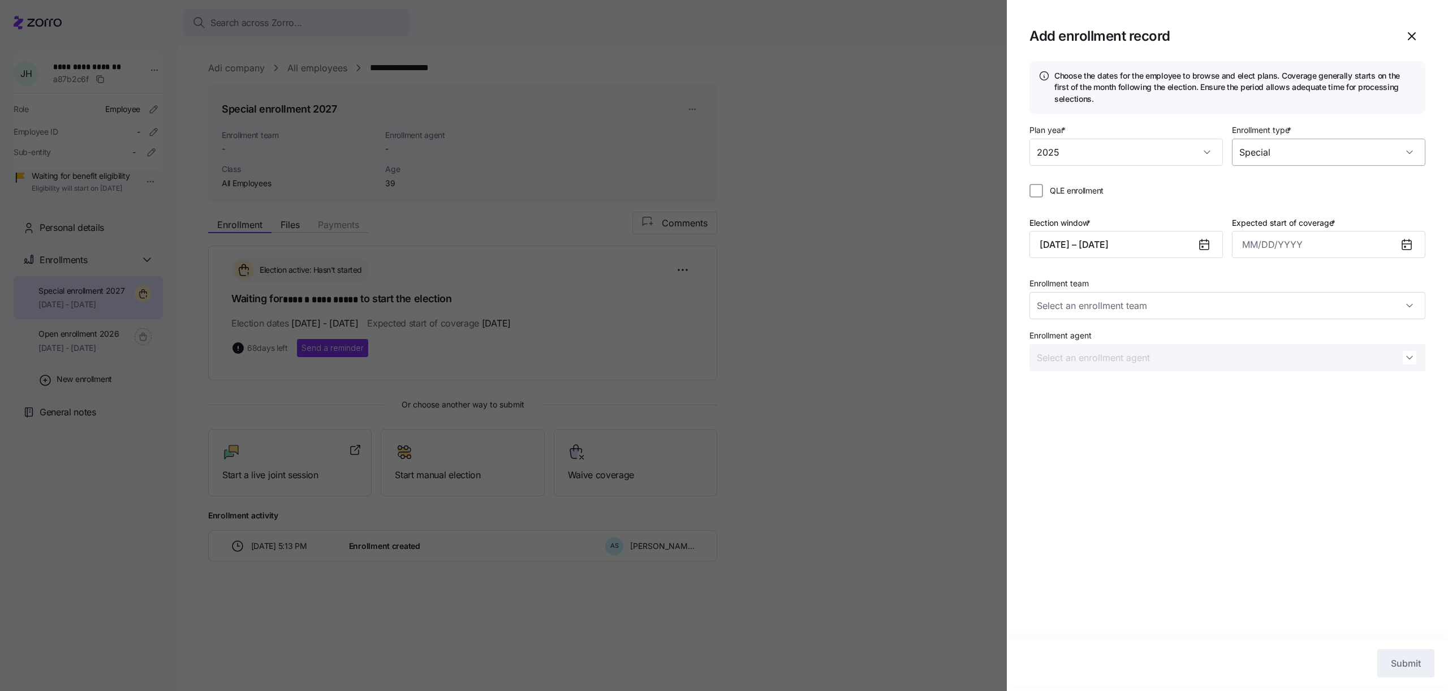
click at [1266, 144] on input "Special" at bounding box center [1328, 152] width 193 height 27
click at [1266, 165] on div "Plan year * 2025 Enrollment type * Special" at bounding box center [1228, 149] width 396 height 52
click at [1280, 152] on input "Special" at bounding box center [1328, 152] width 193 height 27
click at [1273, 150] on input "Special" at bounding box center [1328, 152] width 193 height 27
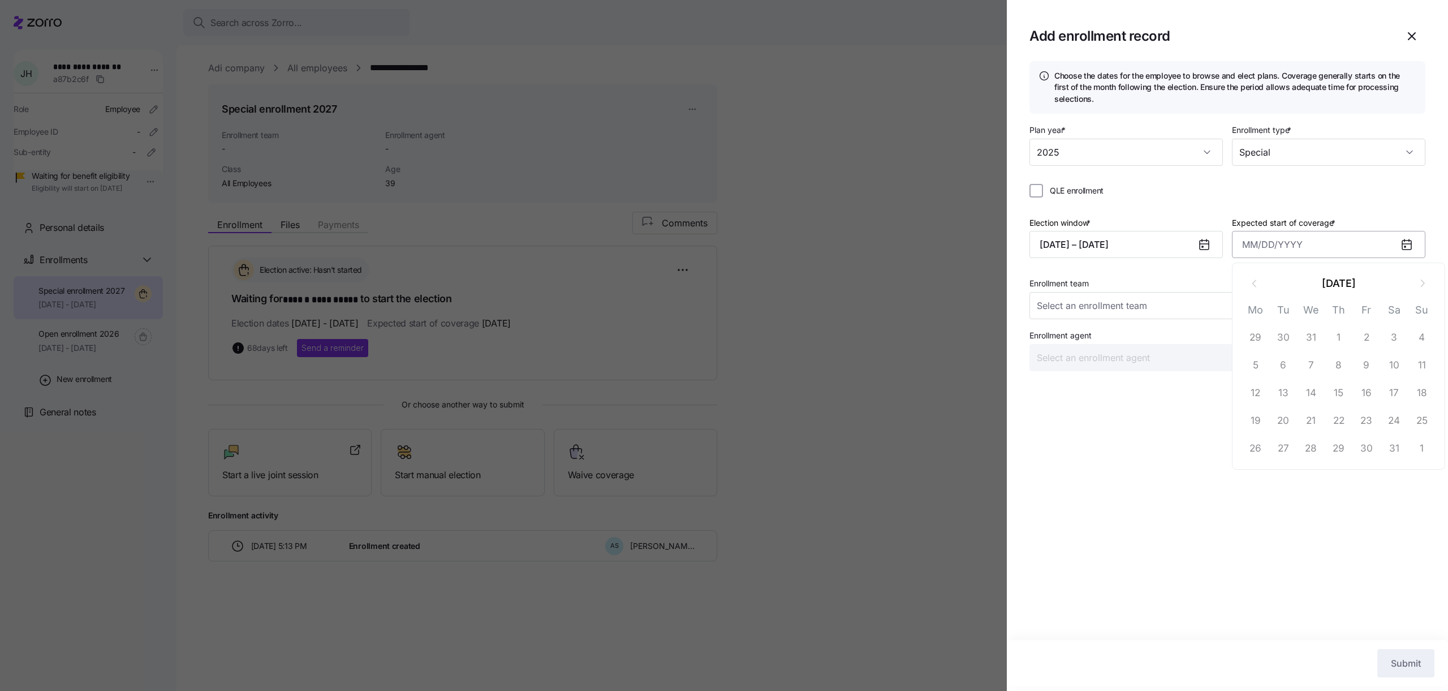
click at [1267, 245] on input "Expected start of coverage *" at bounding box center [1328, 244] width 193 height 27
click at [1229, 259] on div "Election window * 10/12/2025 – 10/20/2025 Expected start of coverage *" at bounding box center [1228, 242] width 396 height 52
click at [1250, 250] on input "Expected start of coverage *" at bounding box center [1328, 244] width 193 height 27
click at [1256, 243] on input "Expected start of coverage *" at bounding box center [1328, 244] width 193 height 27
click at [1316, 271] on button "January 2026" at bounding box center [1339, 283] width 140 height 27
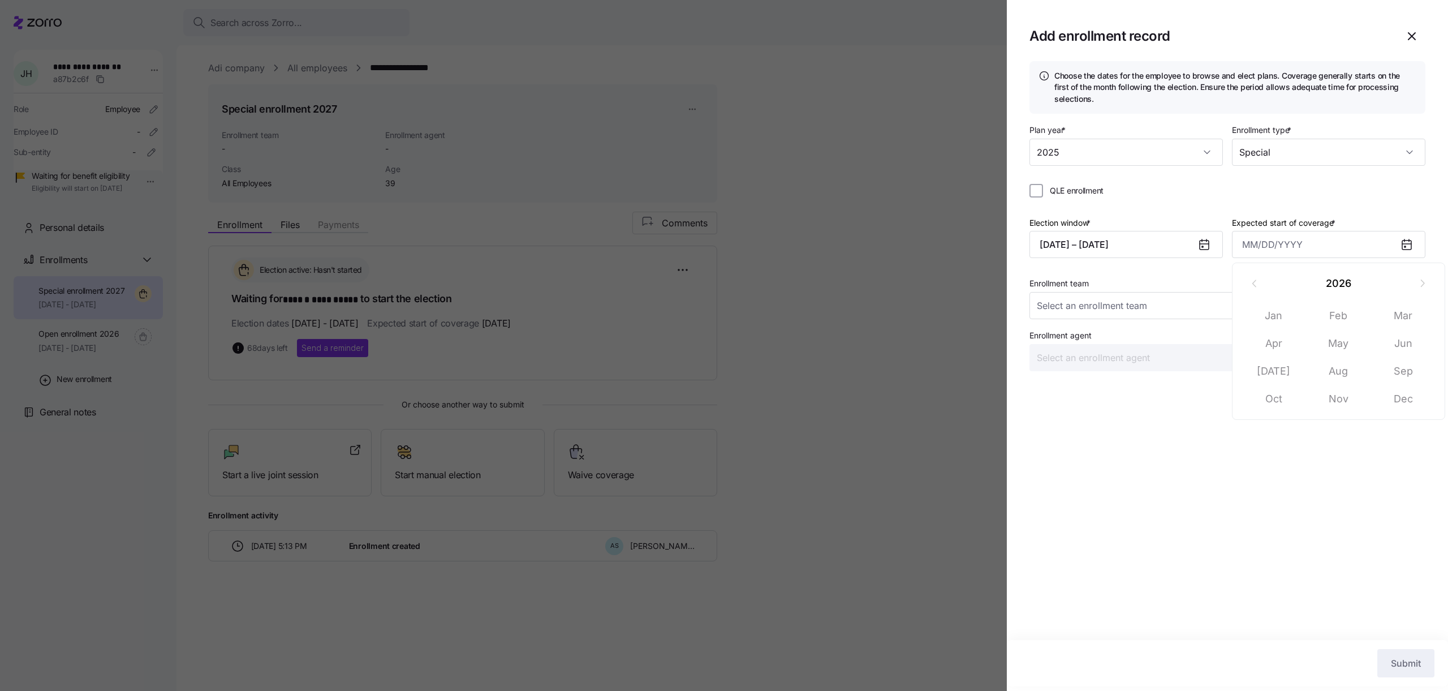
click at [1296, 210] on div "Plan year * 2025 Enrollment type * Special QLE enrollment Election window * 10/…" at bounding box center [1228, 251] width 396 height 257
click at [1411, 33] on icon "button" at bounding box center [1412, 36] width 14 height 14
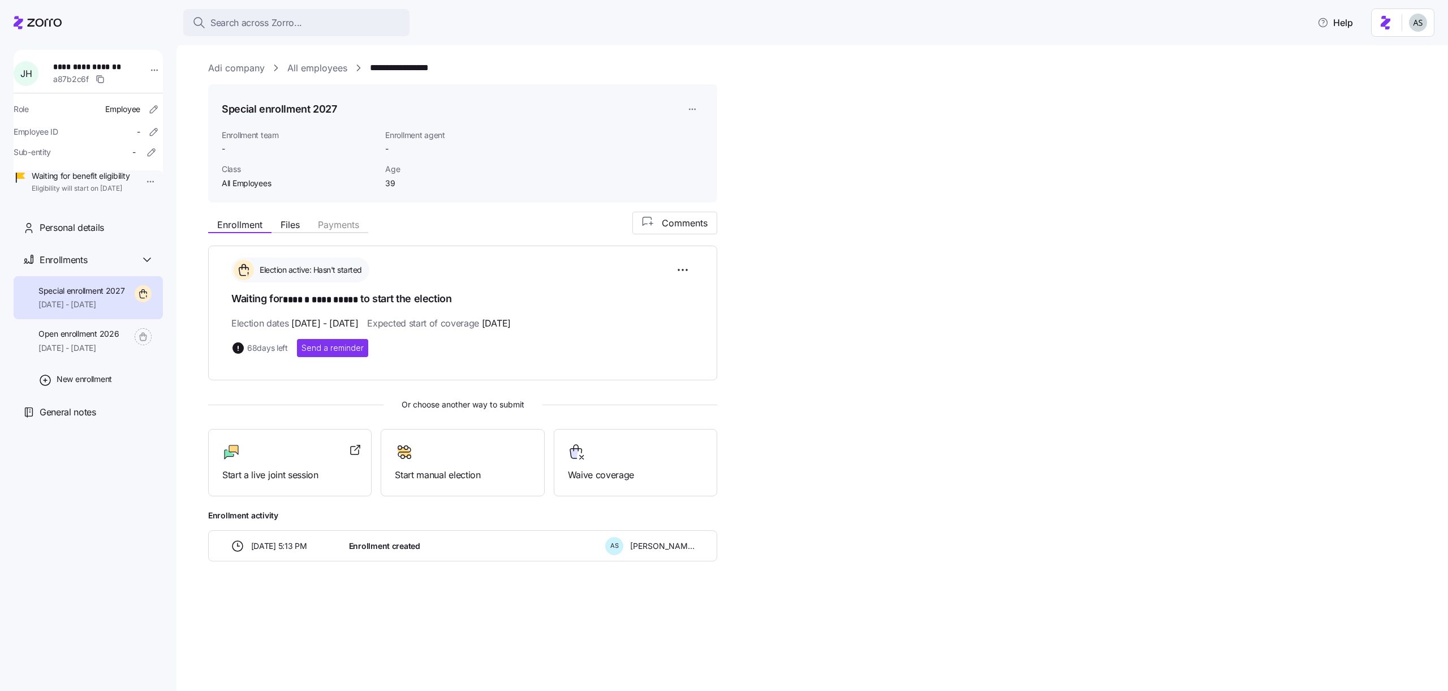
click at [149, 80] on div at bounding box center [154, 74] width 27 height 34
click at [149, 73] on html "**********" at bounding box center [724, 342] width 1448 height 684
click at [189, 156] on div "Update eligibility" at bounding box center [193, 151] width 62 height 12
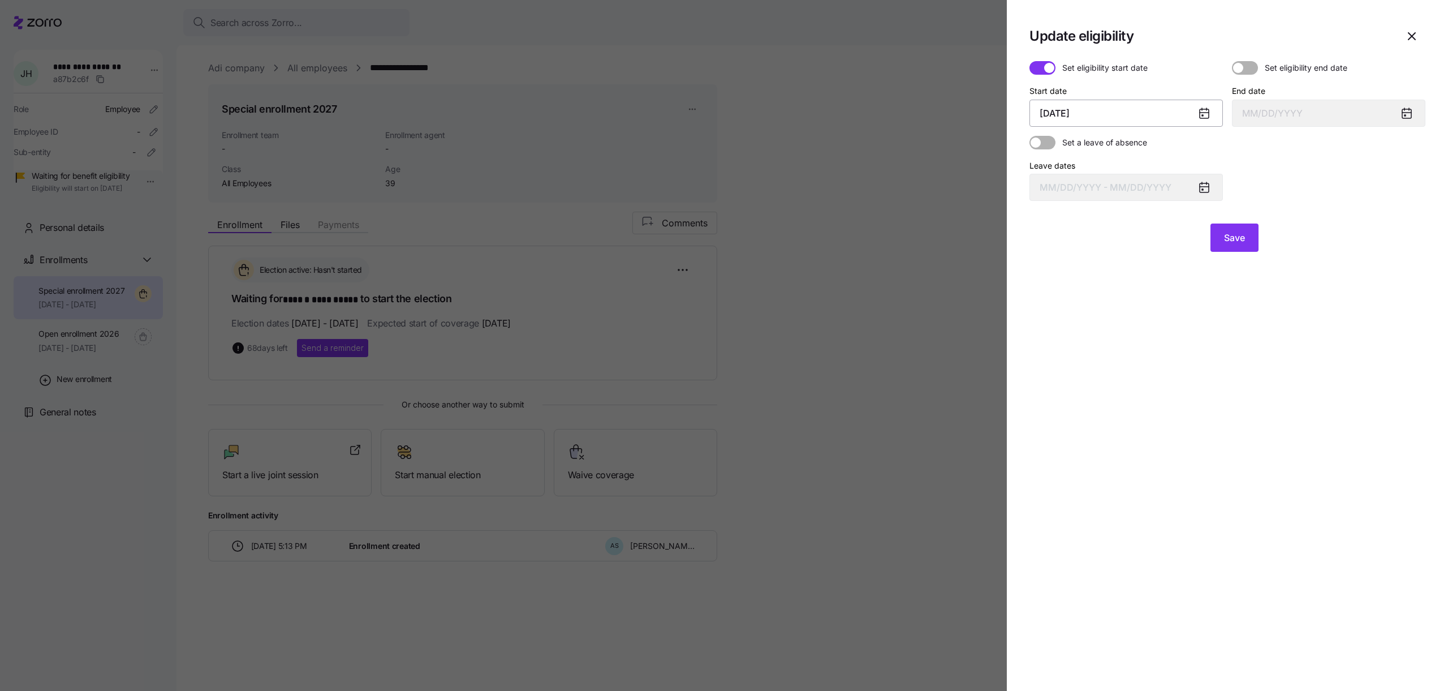
click at [1116, 114] on input "January 1, 2026" at bounding box center [1126, 113] width 193 height 27
click at [1042, 156] on button "button" at bounding box center [1052, 152] width 27 height 27
click at [1190, 200] on button "1" at bounding box center [1191, 205] width 27 height 27
type input "November 1, 2025"
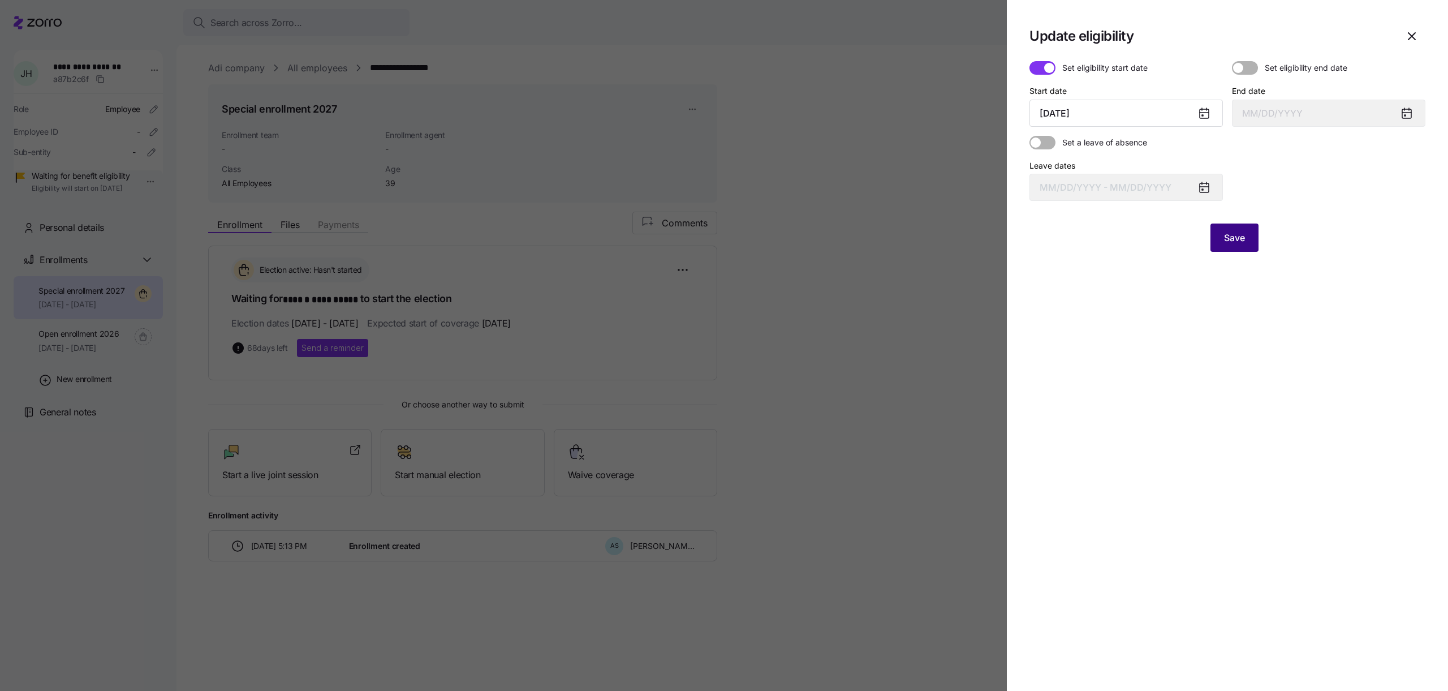
click at [1245, 232] on span "Save" at bounding box center [1234, 238] width 21 height 14
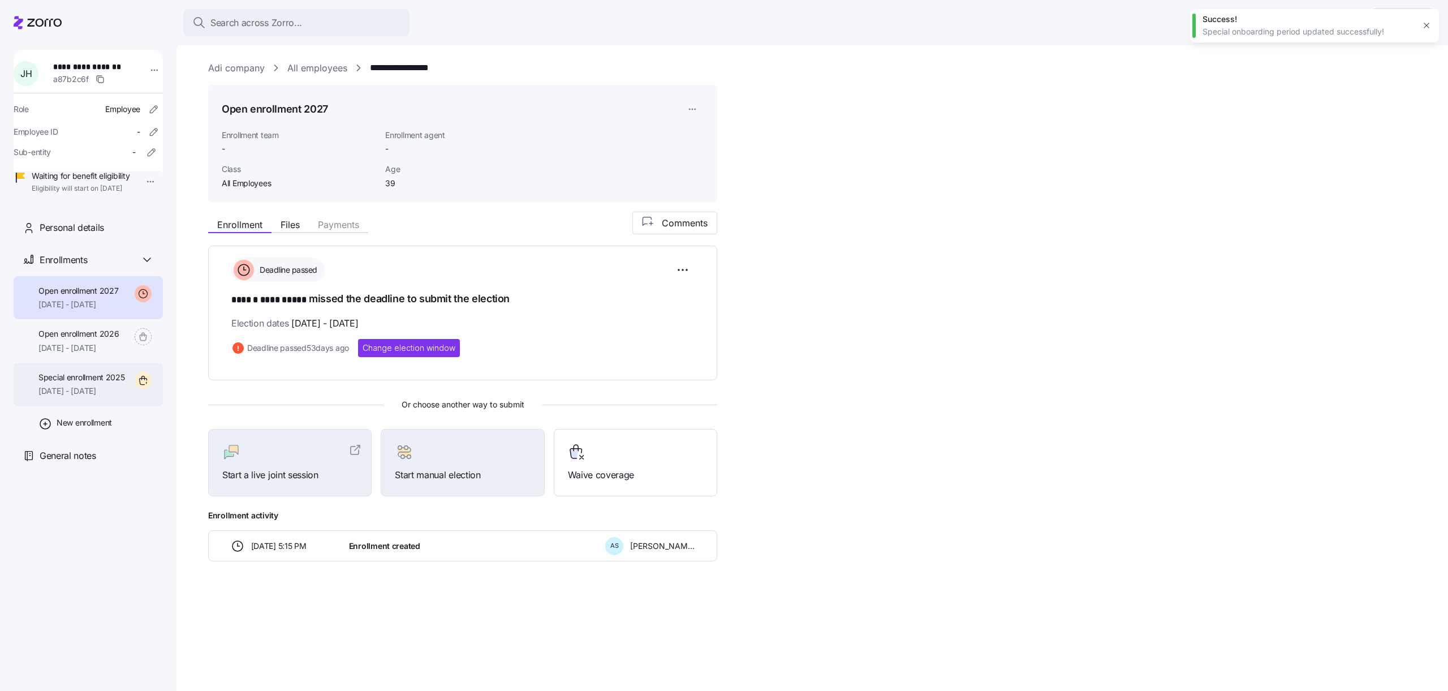
click at [130, 406] on div "Special enrollment 2025 11/01/2025 - 12/31/2025" at bounding box center [88, 385] width 149 height 44
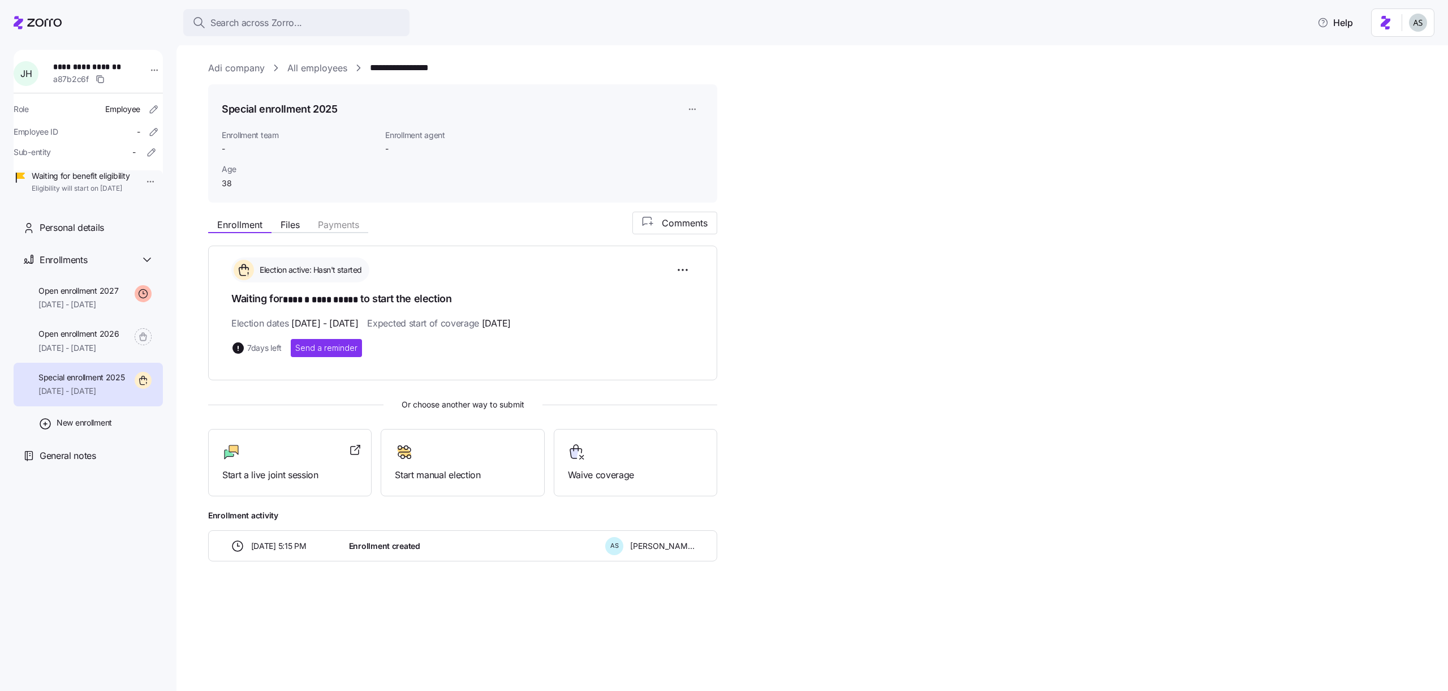
click at [1439, 20] on div "Search across Zorro... Help" at bounding box center [724, 22] width 1448 height 45
click at [1427, 20] on html "**********" at bounding box center [724, 342] width 1448 height 684
click at [1418, 66] on div "Log out" at bounding box center [1396, 71] width 68 height 18
